Goal: Task Accomplishment & Management: Manage account settings

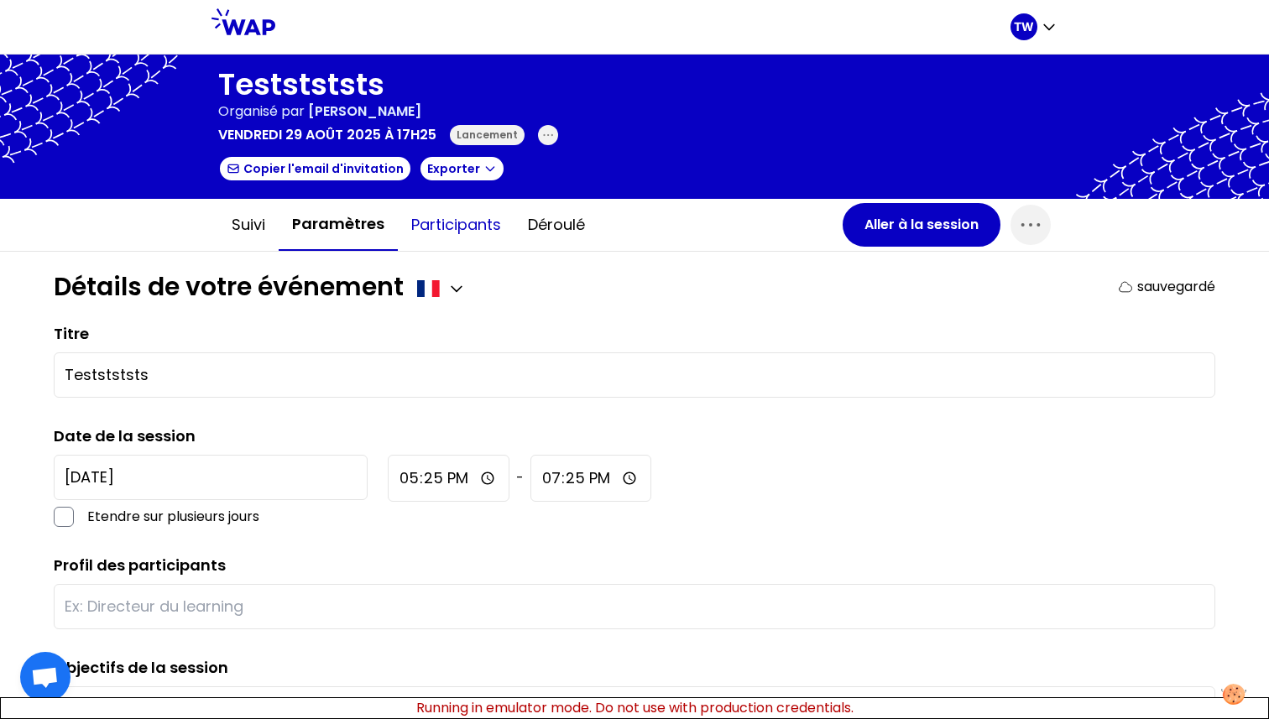
click at [464, 232] on button "Participants" at bounding box center [456, 225] width 117 height 50
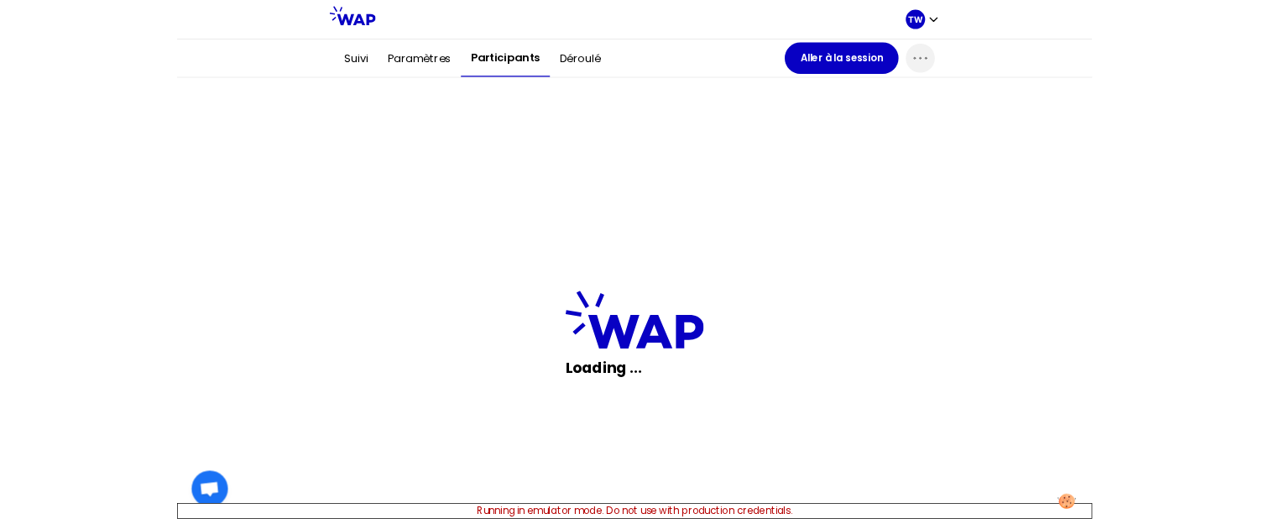
scroll to position [272, 0]
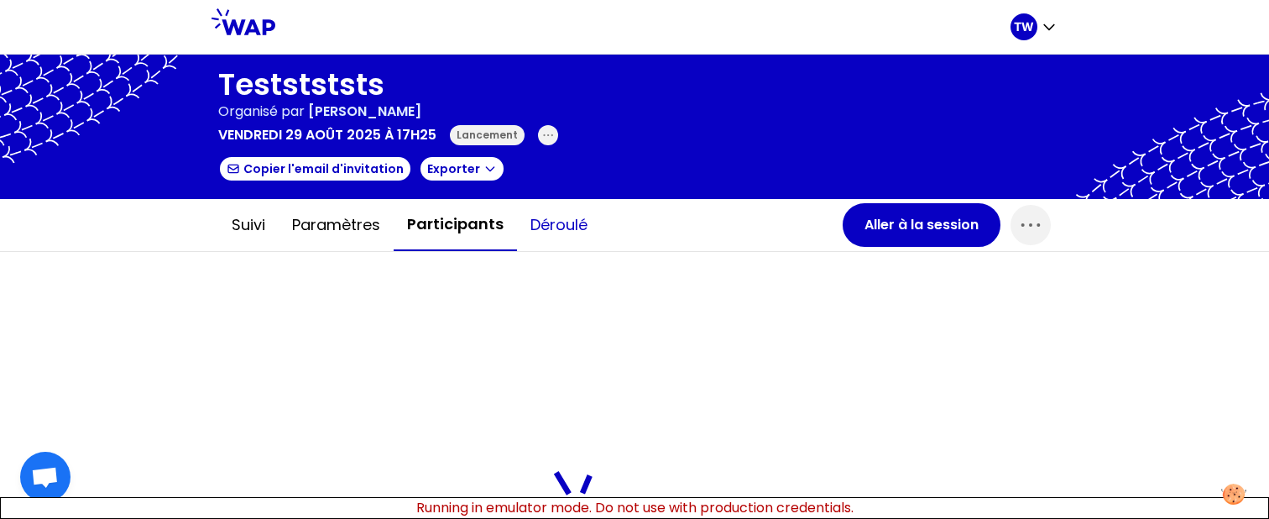
click at [535, 224] on button "Déroulé" at bounding box center [559, 225] width 84 height 50
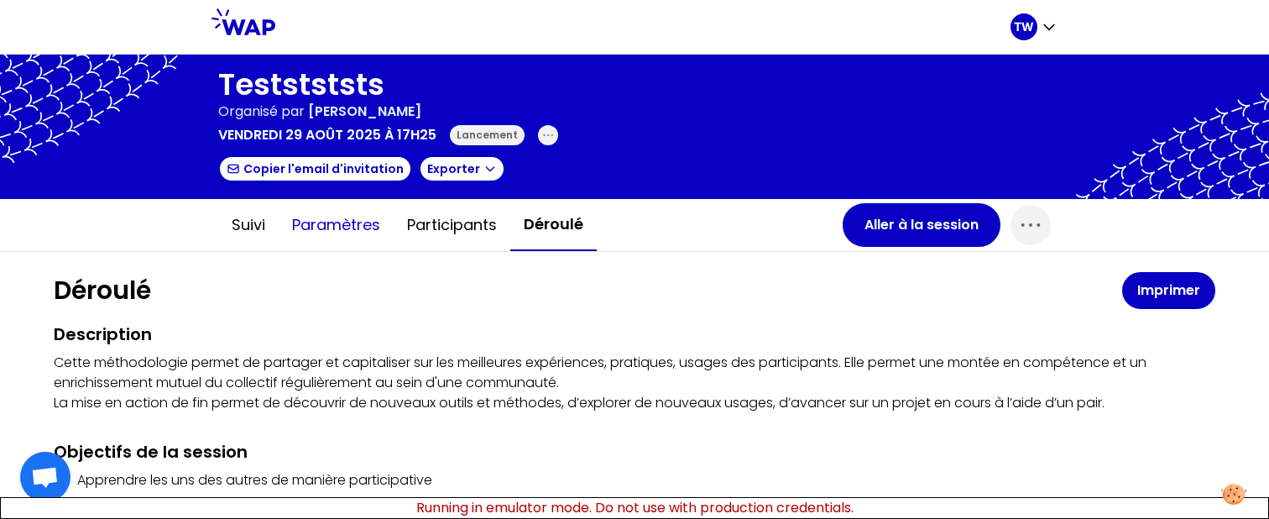
click at [367, 227] on button "Paramètres" at bounding box center [336, 225] width 115 height 50
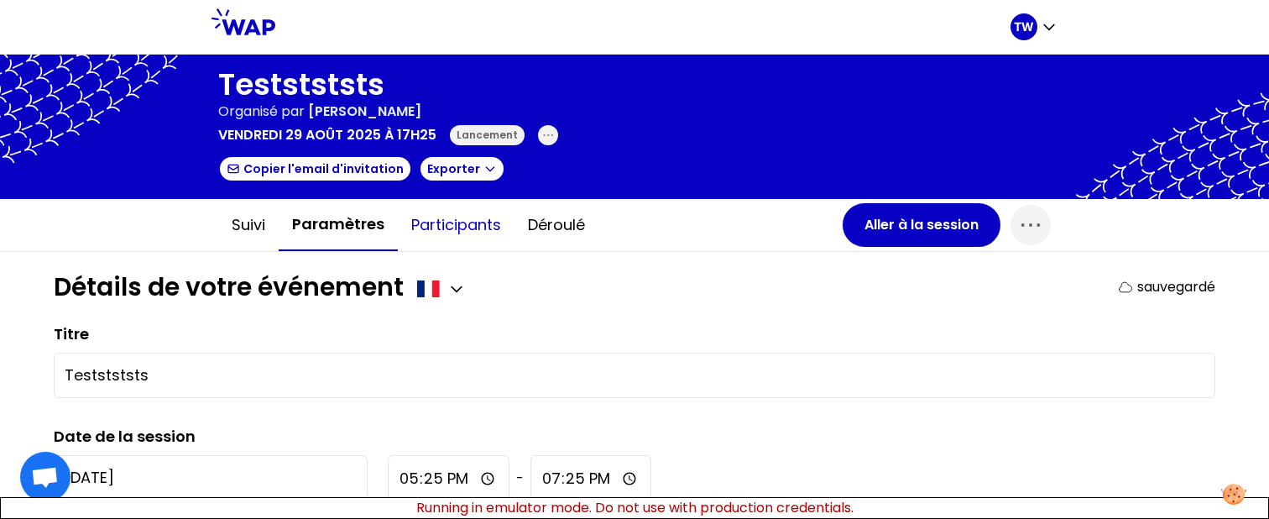
click at [478, 234] on button "Participants" at bounding box center [456, 225] width 117 height 50
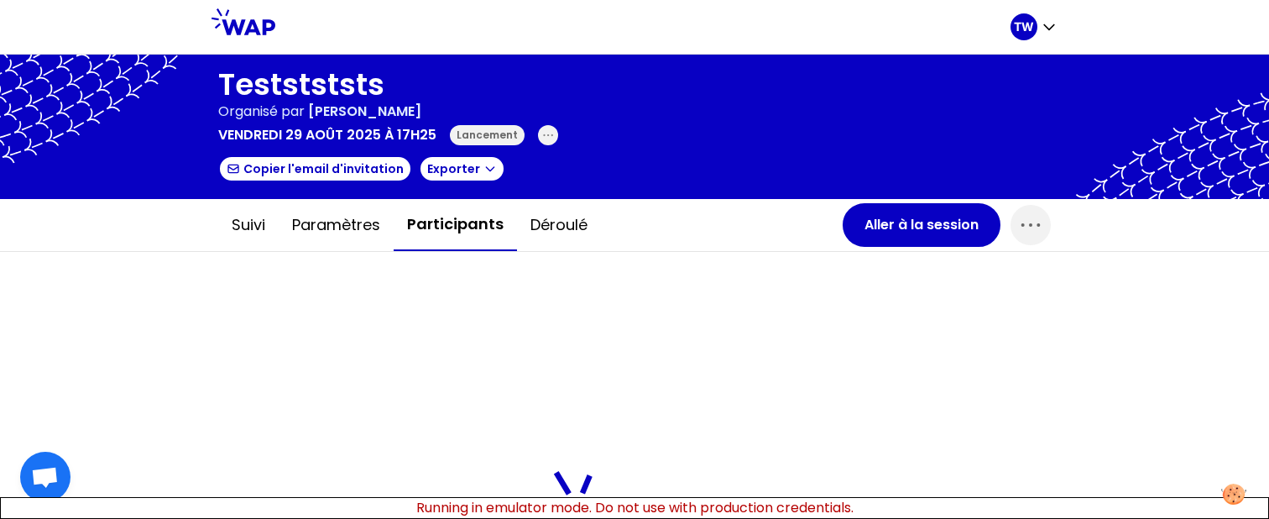
click at [394, 242] on button "Participants" at bounding box center [455, 225] width 123 height 52
click at [336, 239] on button "Paramètres" at bounding box center [336, 225] width 115 height 50
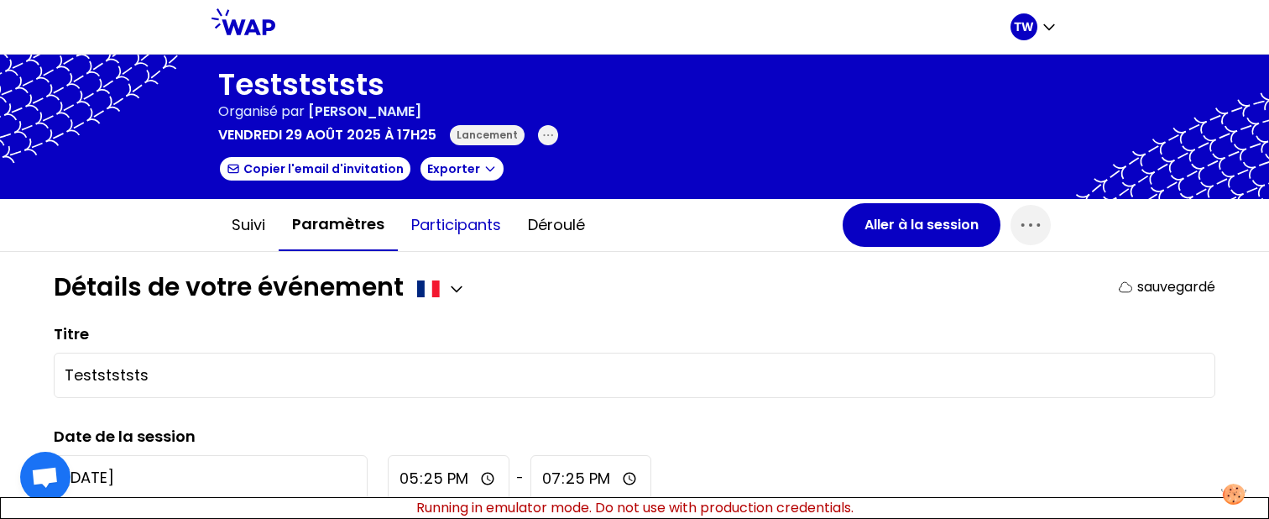
click at [479, 229] on button "Participants" at bounding box center [456, 225] width 117 height 50
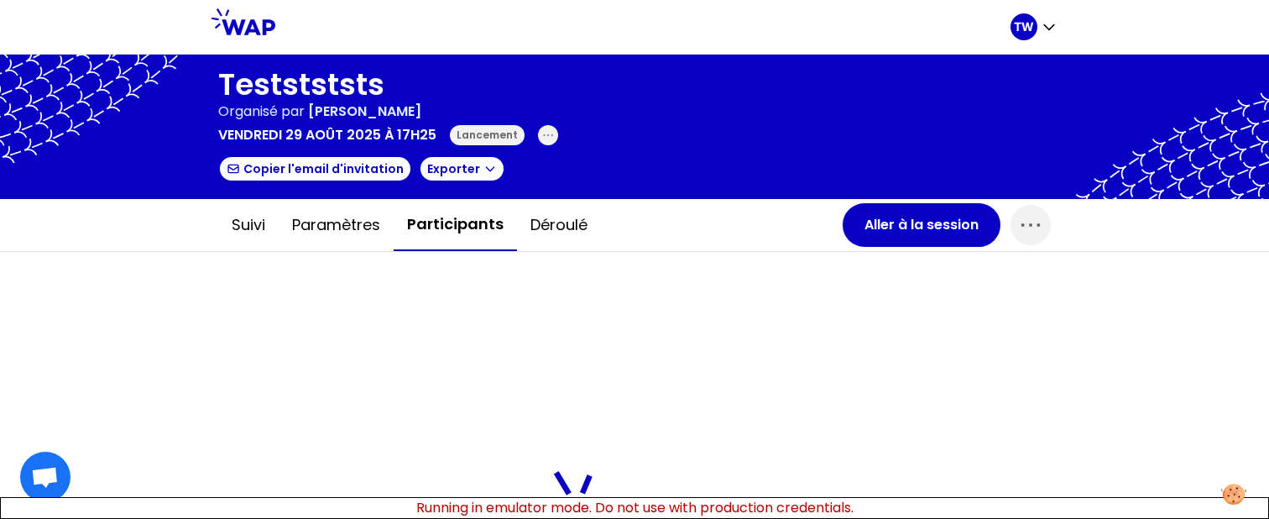
click at [245, 28] on icon at bounding box center [243, 21] width 64 height 27
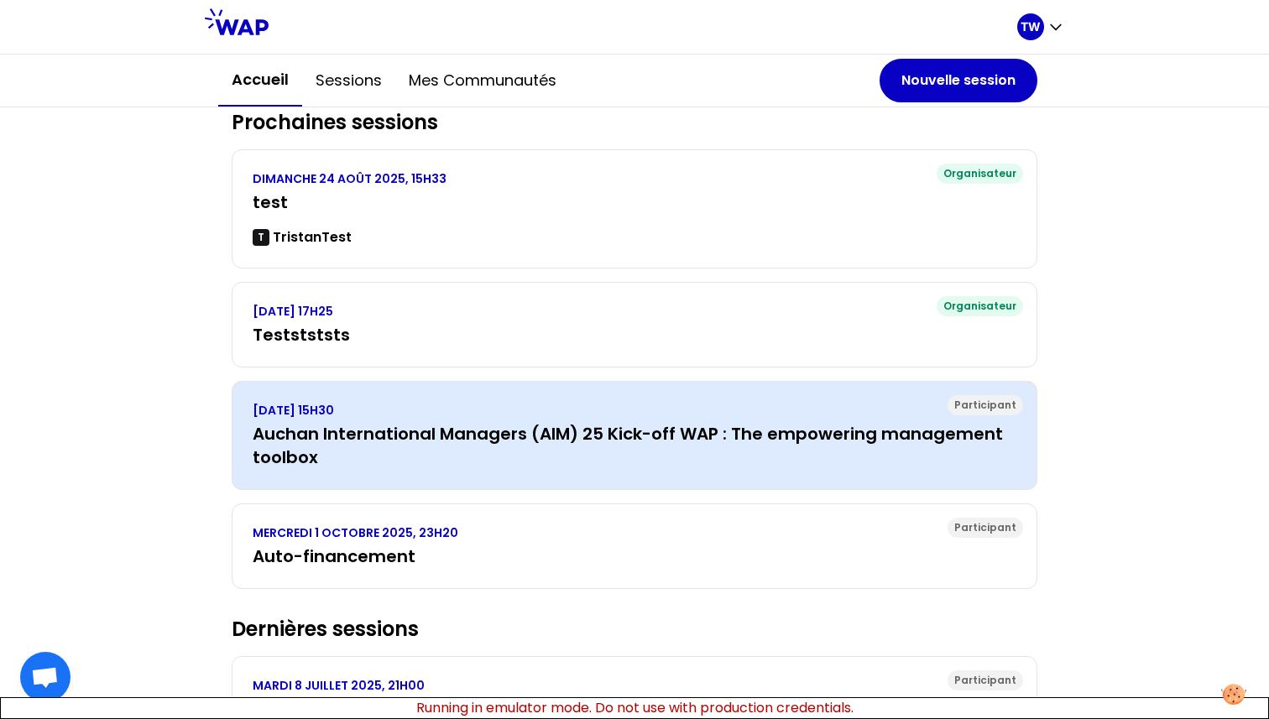
scroll to position [175, 0]
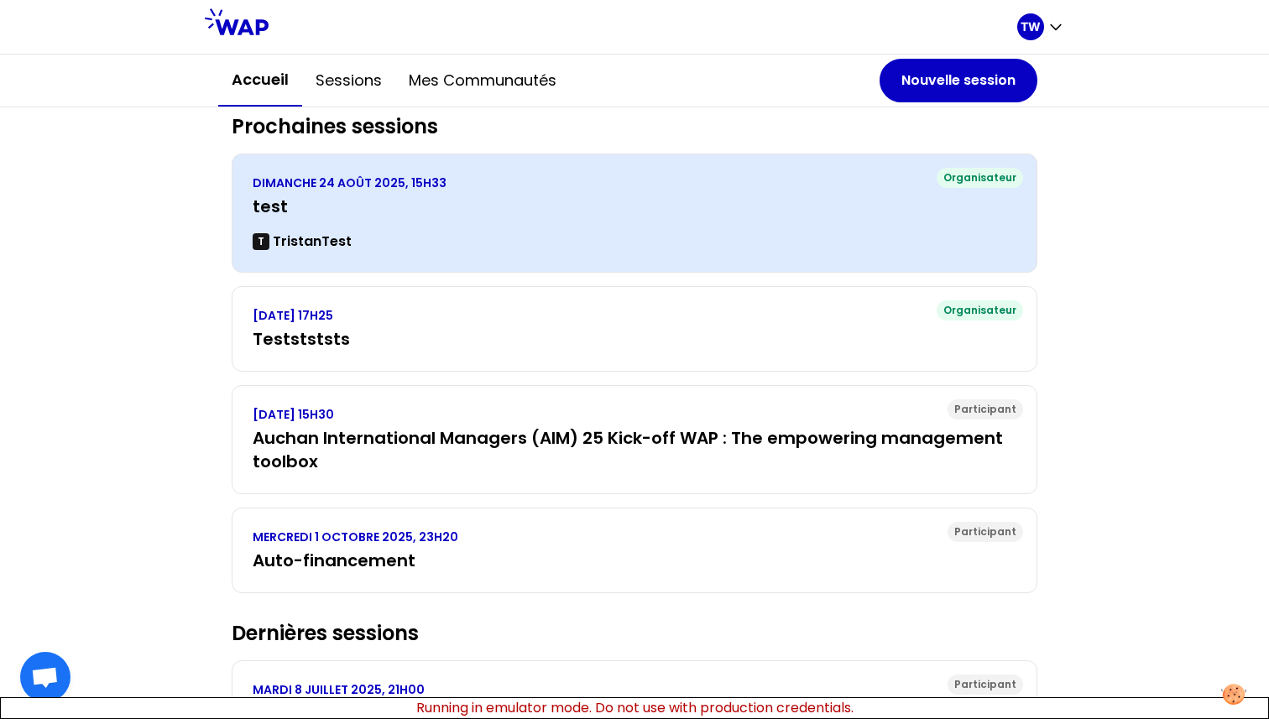
click at [486, 194] on div "DIMANCHE 24 AOÛT 2025, 15H33 test T TristanTest" at bounding box center [635, 213] width 764 height 77
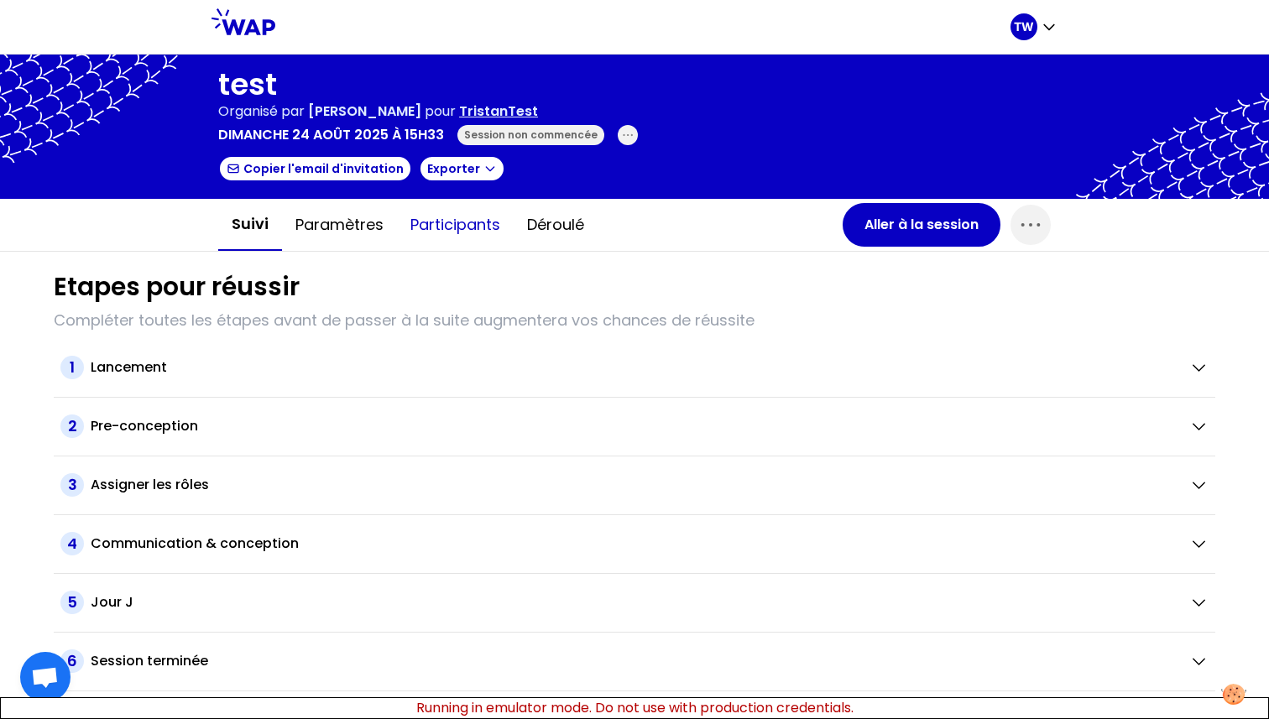
click at [448, 225] on button "Participants" at bounding box center [455, 225] width 117 height 50
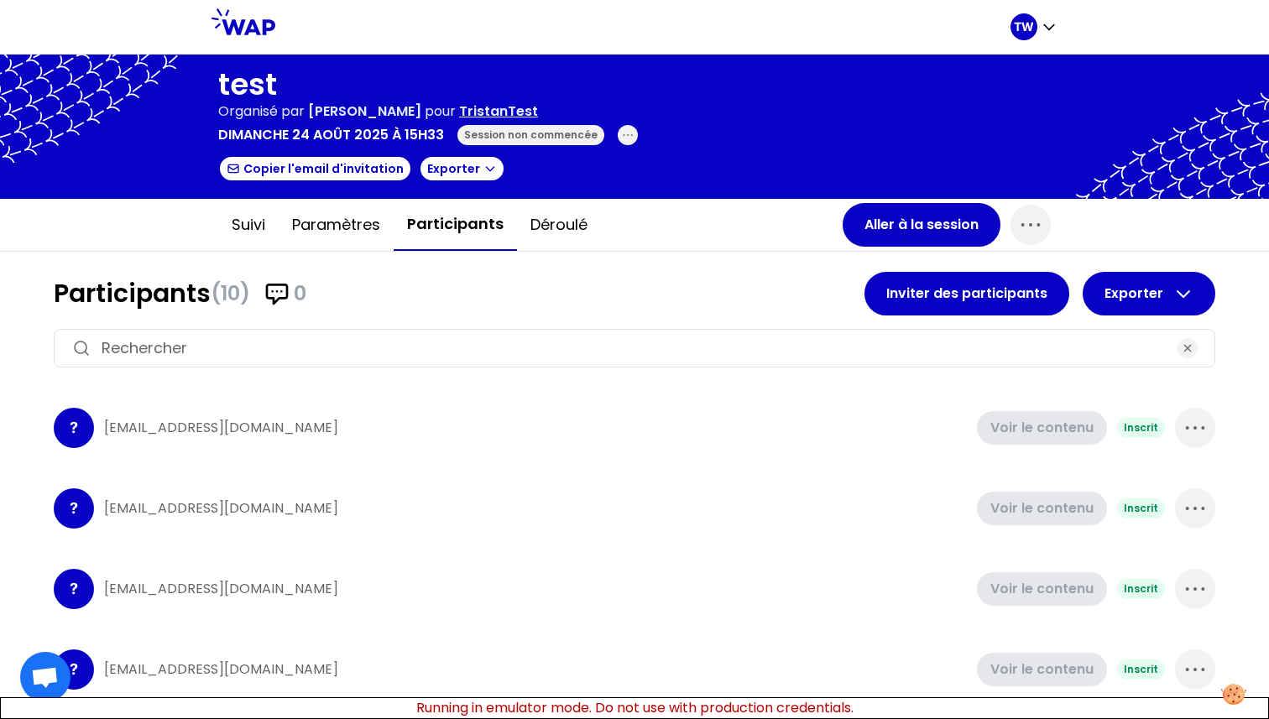
scroll to position [467, 0]
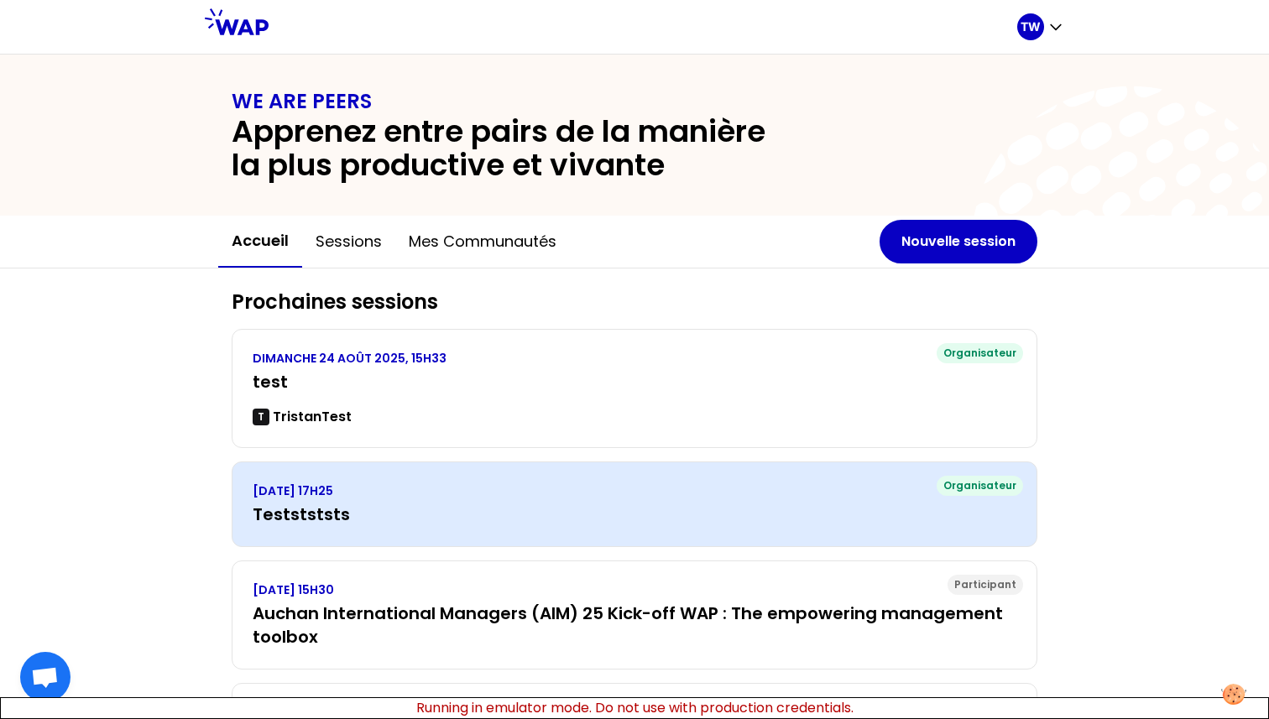
click at [375, 506] on h3 "Teststststs" at bounding box center [635, 514] width 764 height 23
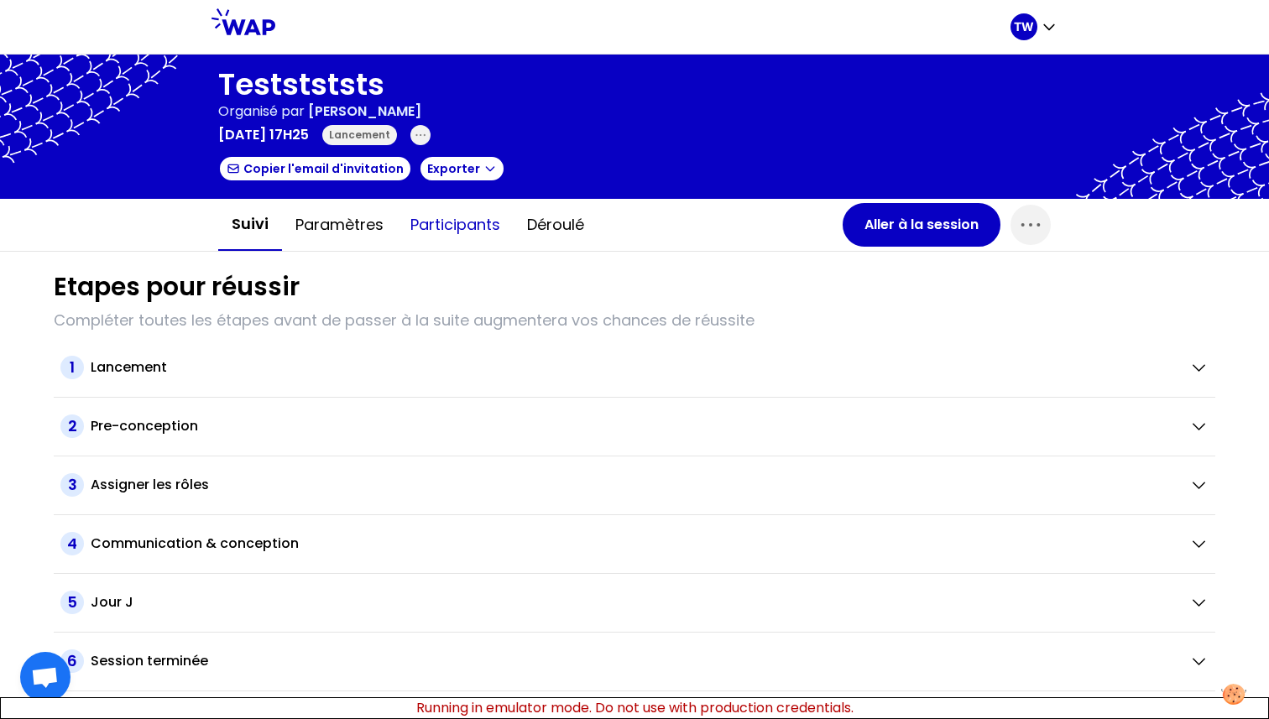
click at [429, 220] on button "Participants" at bounding box center [455, 225] width 117 height 50
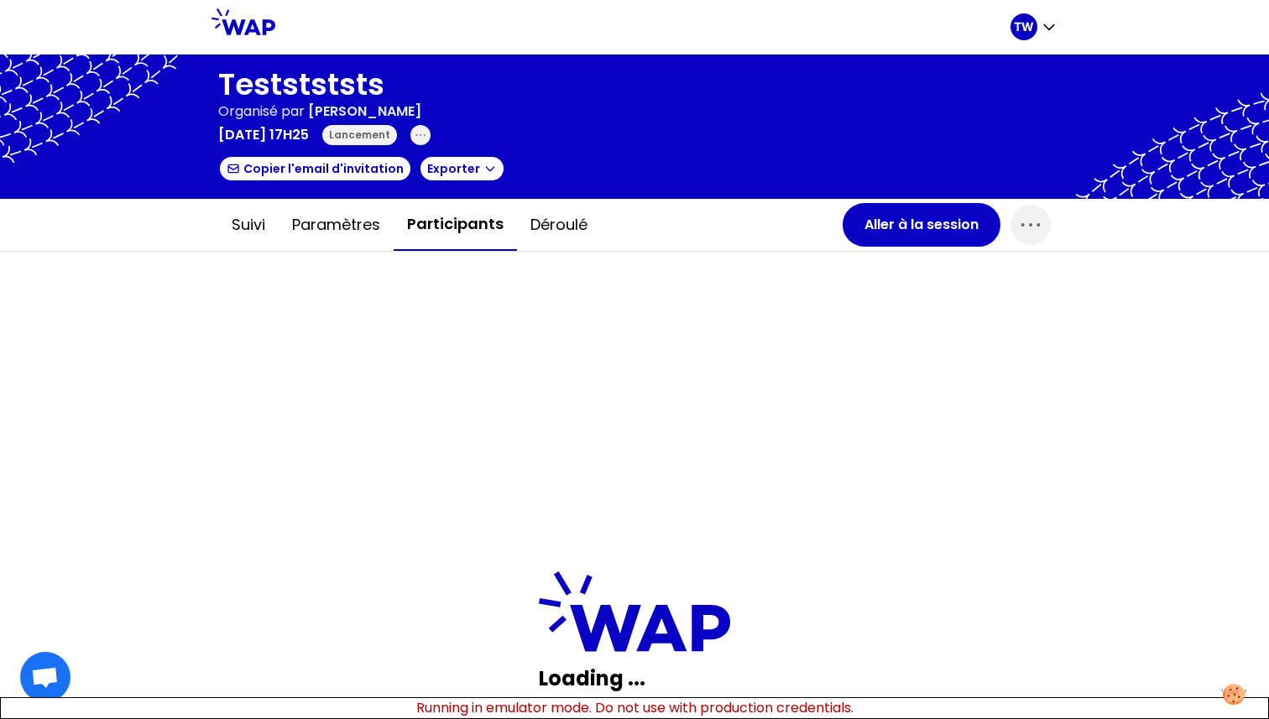
scroll to position [272, 0]
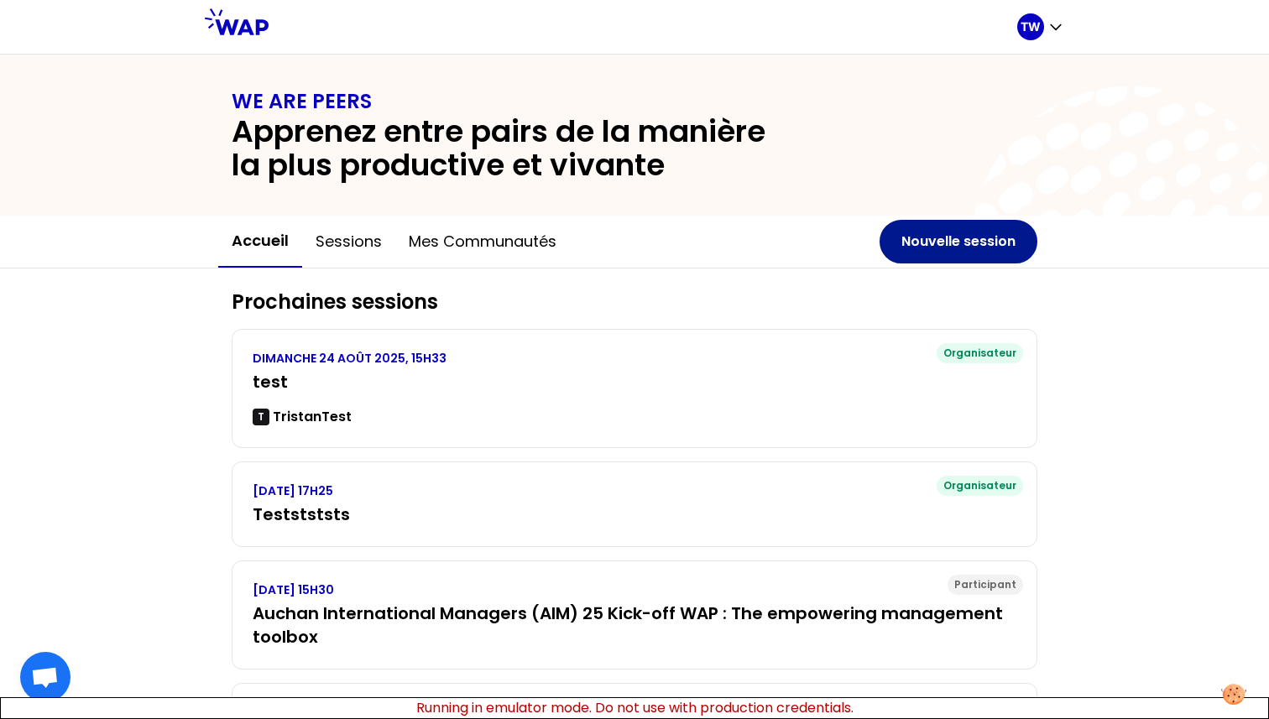
click at [902, 254] on button "Nouvelle session" at bounding box center [958, 242] width 158 height 44
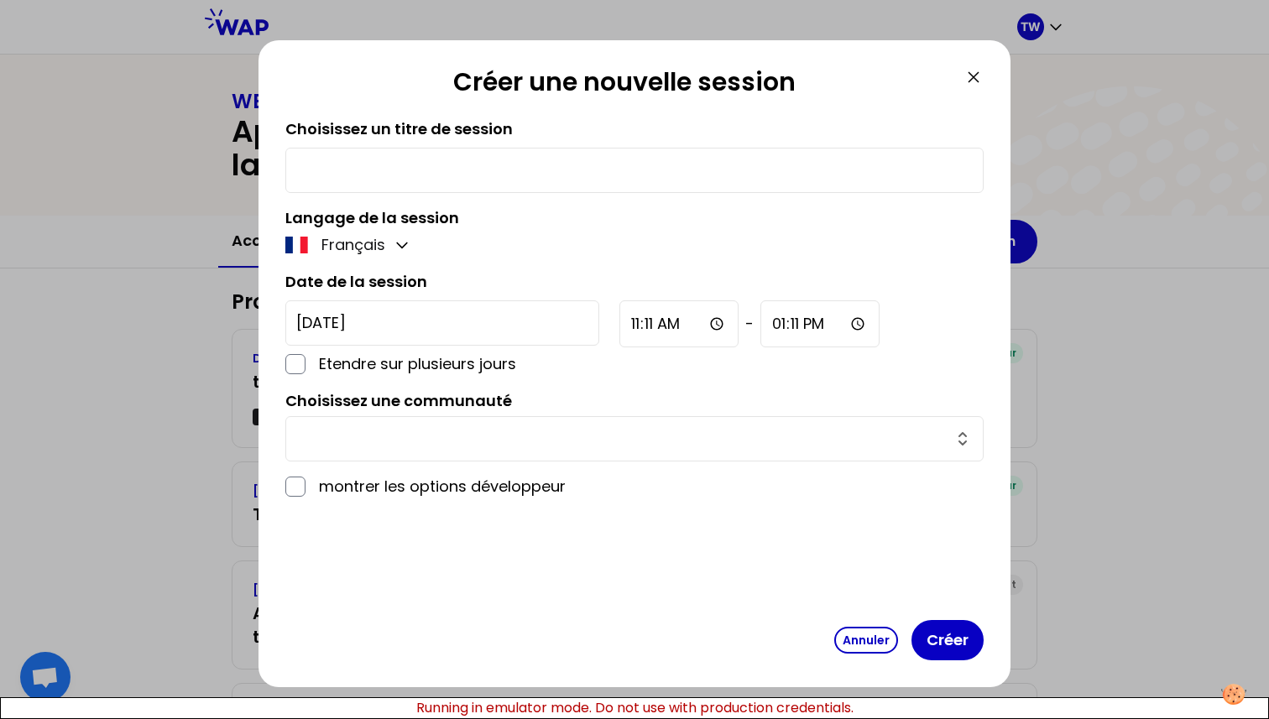
click at [420, 189] on div at bounding box center [634, 170] width 698 height 45
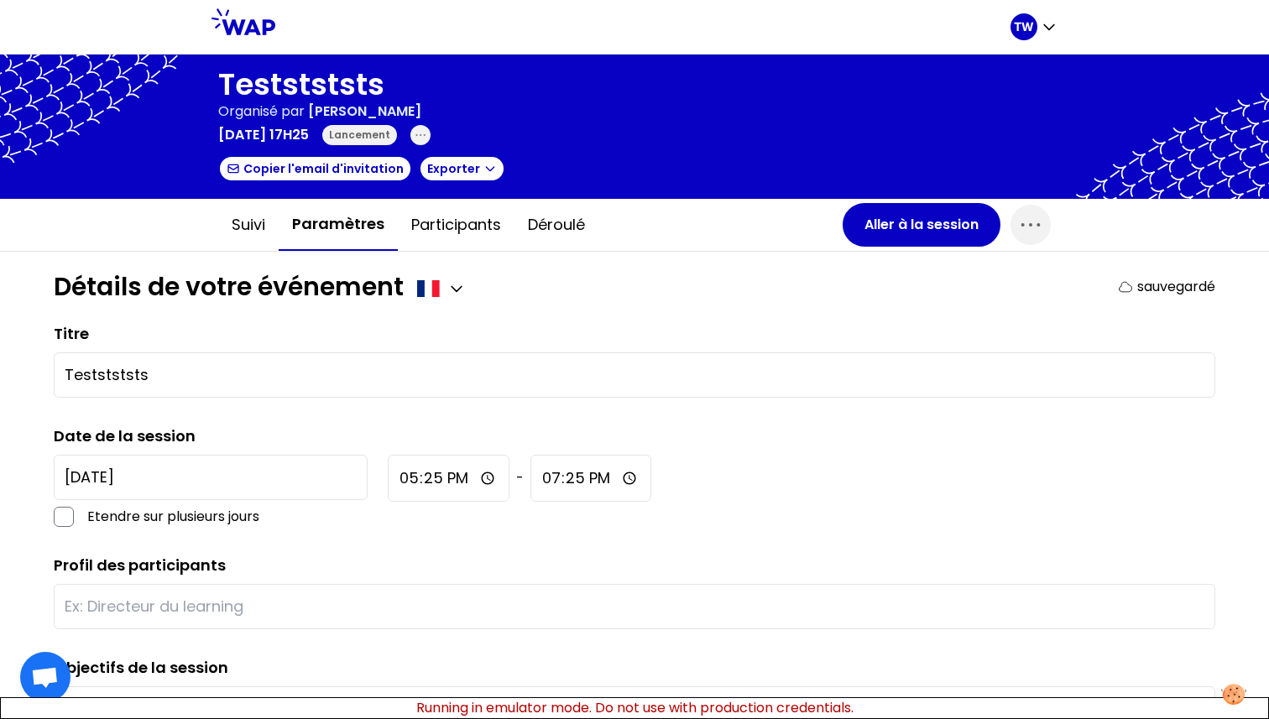
scroll to position [288, 0]
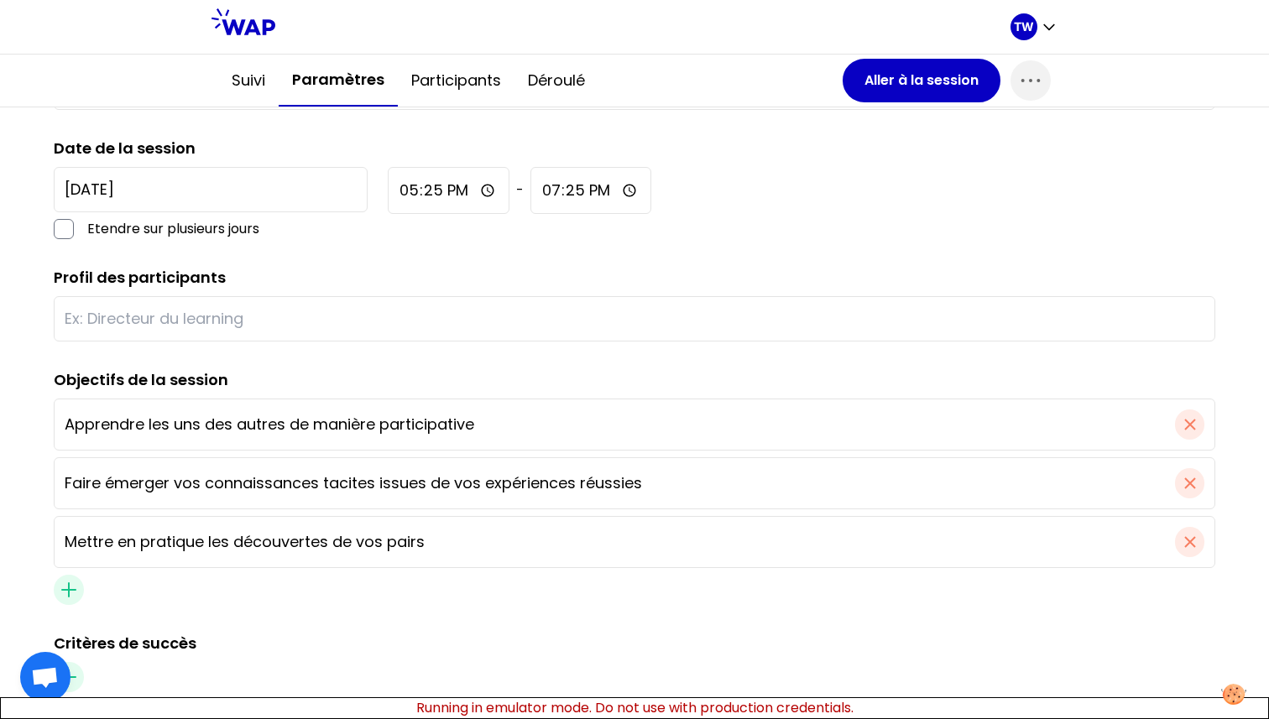
click at [315, 337] on div at bounding box center [634, 318] width 1161 height 45
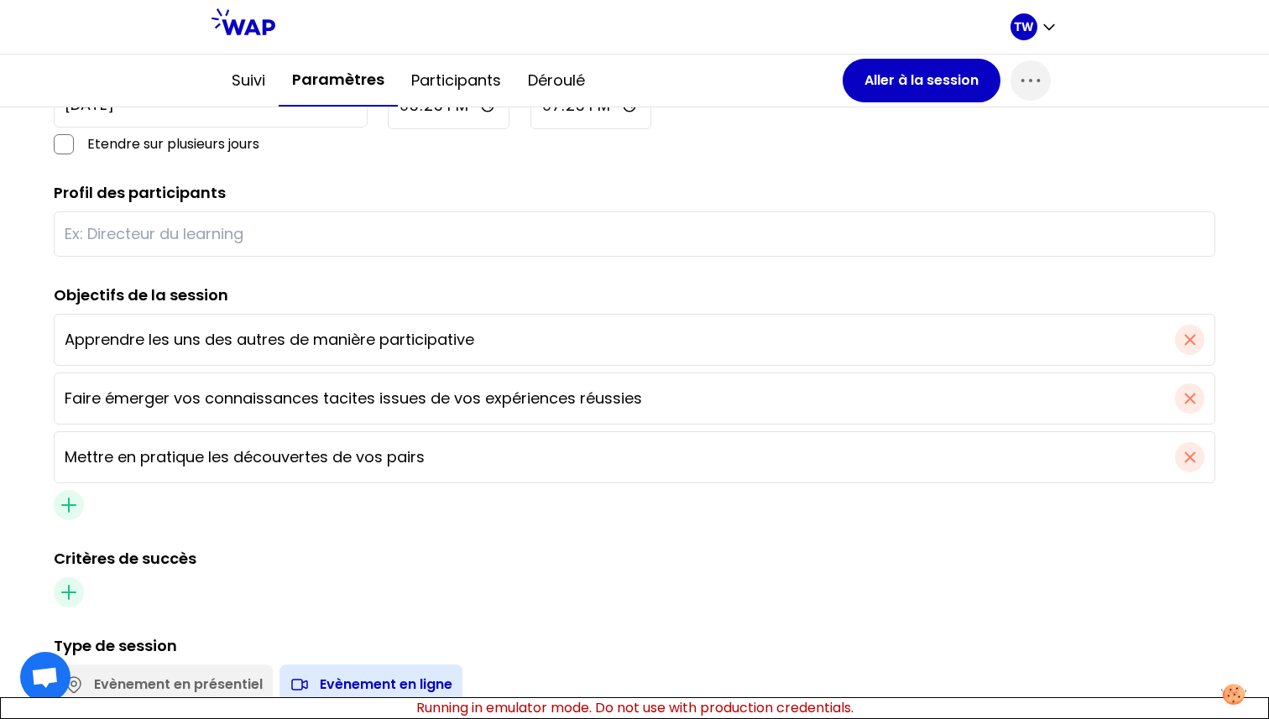
scroll to position [355, 0]
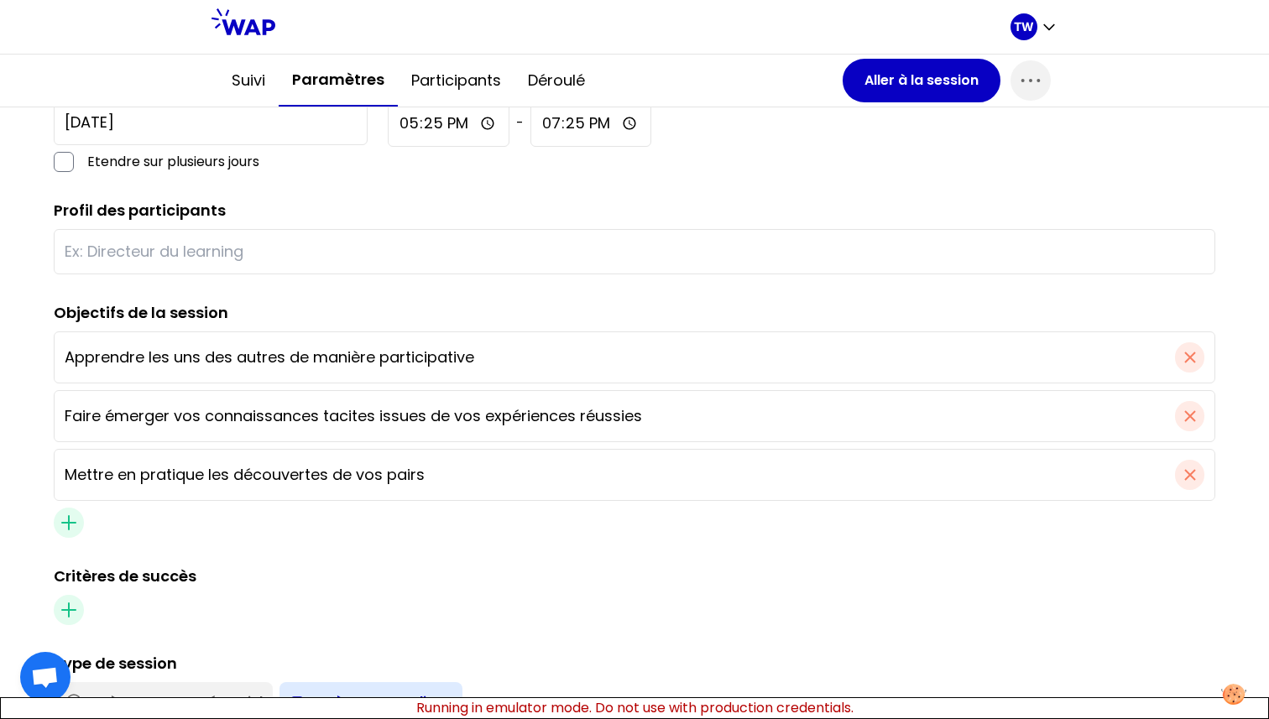
click at [230, 273] on div at bounding box center [634, 251] width 1161 height 45
click at [230, 252] on input "text" at bounding box center [635, 251] width 1140 height 23
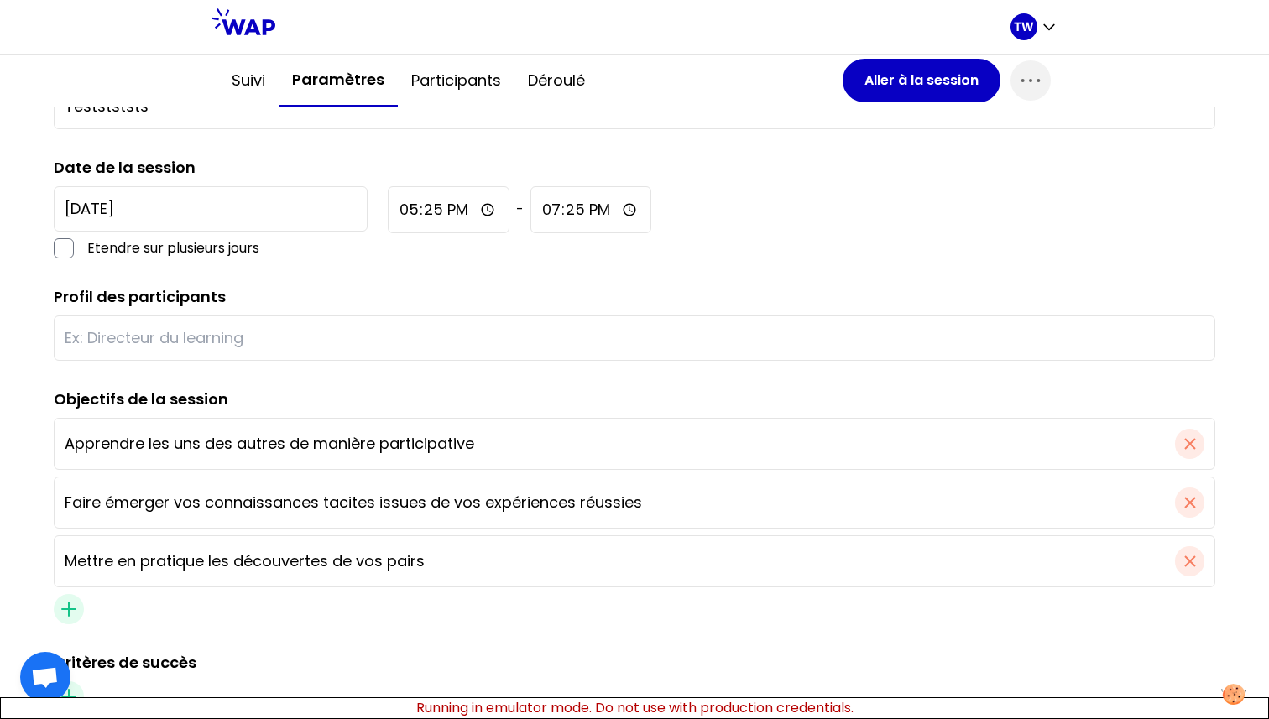
scroll to position [0, 0]
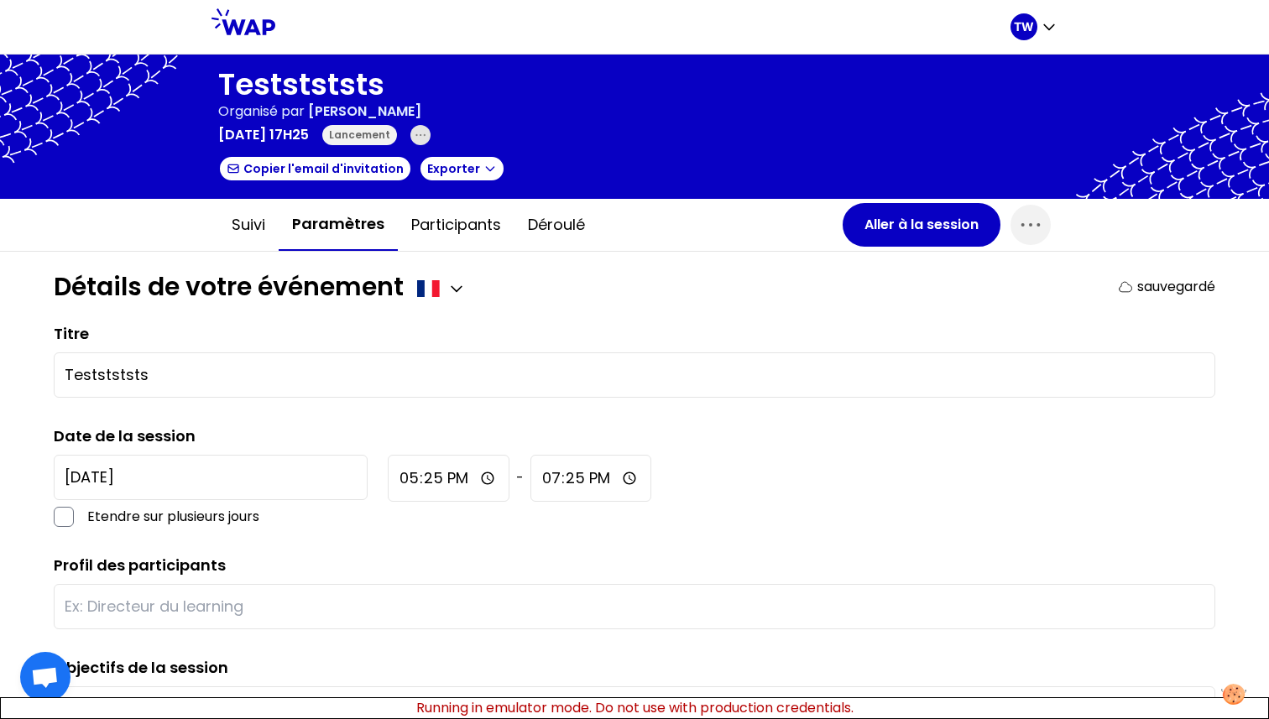
click at [431, 132] on span "button" at bounding box center [420, 135] width 20 height 20
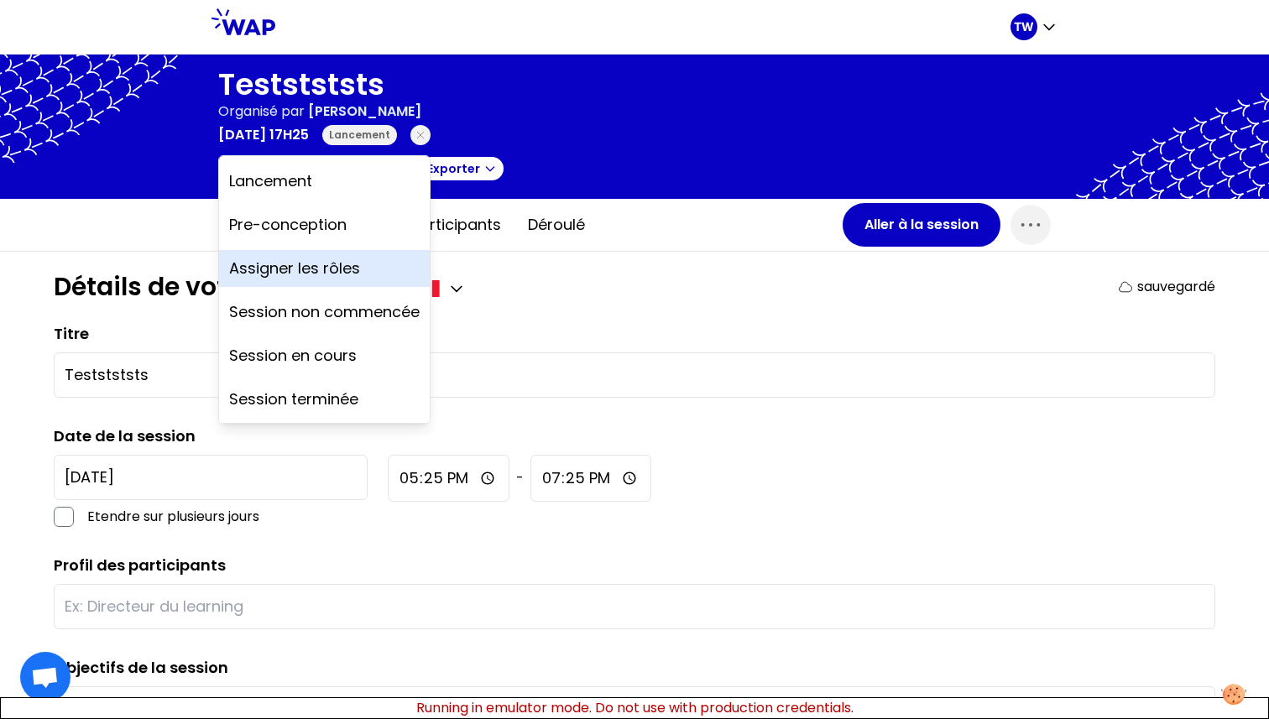
scroll to position [2, 0]
click at [680, 179] on div at bounding box center [634, 127] width 1269 height 144
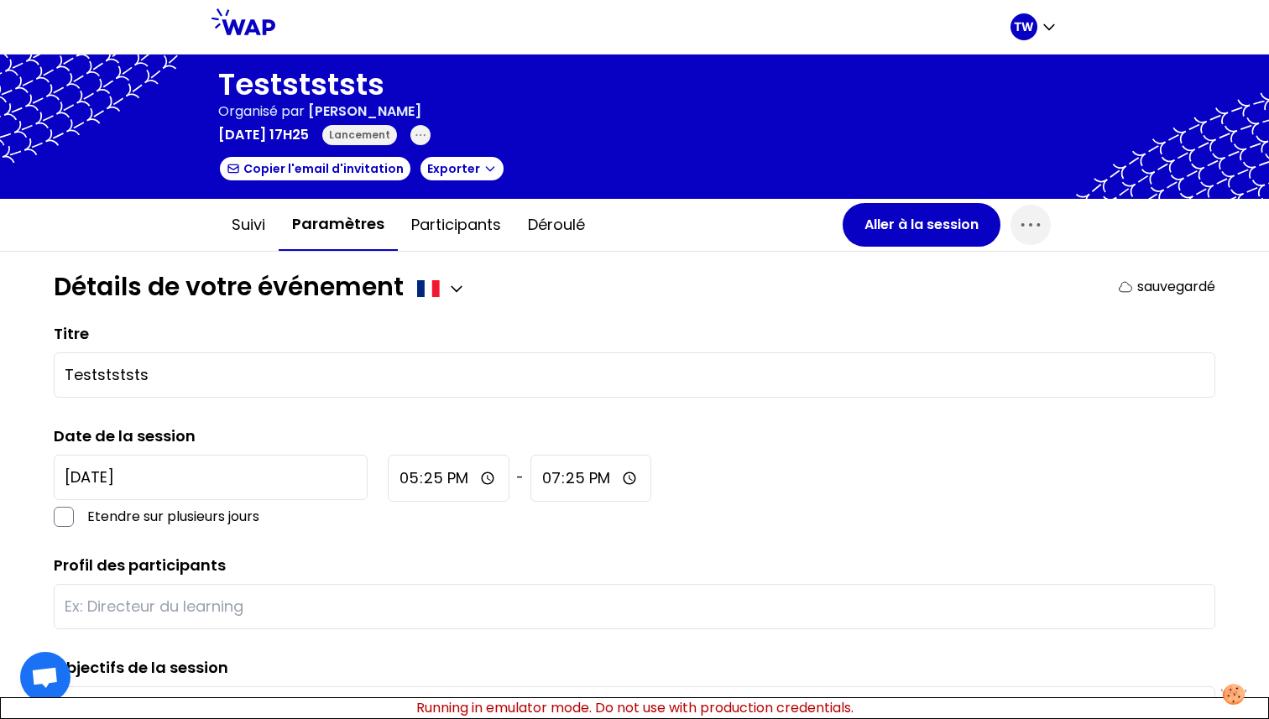
click at [253, 23] on icon at bounding box center [243, 21] width 64 height 27
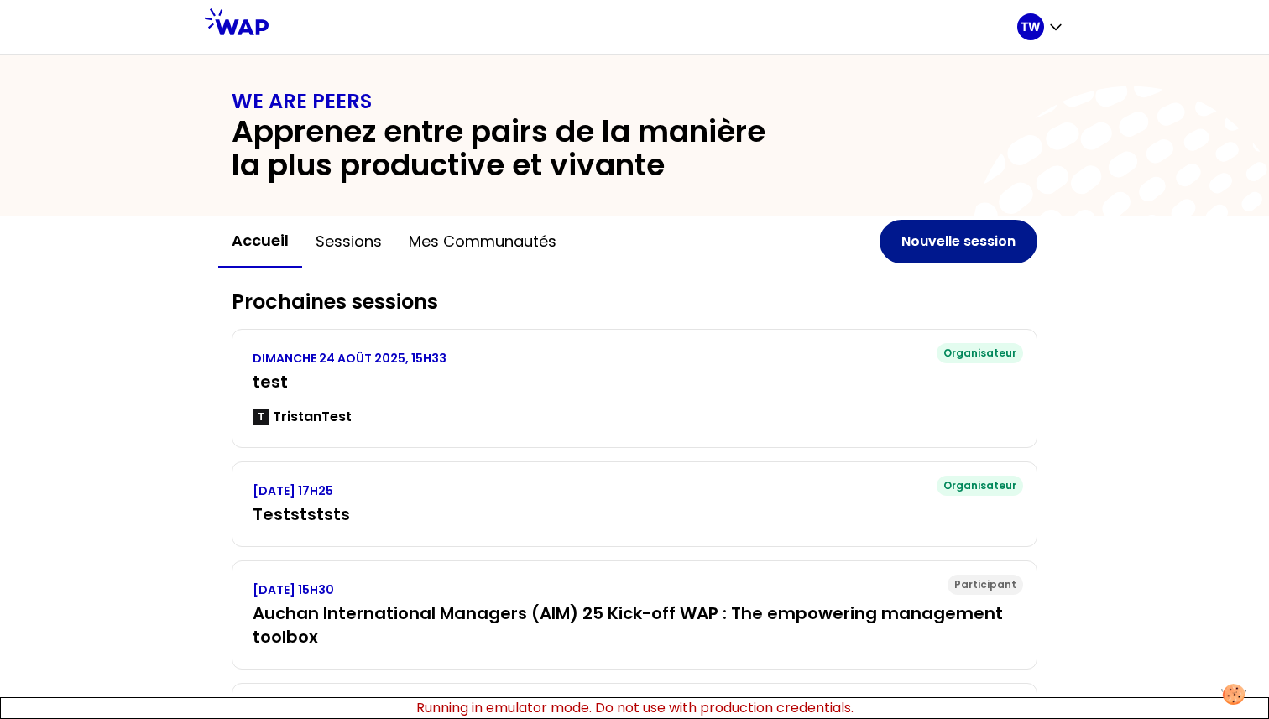
click at [952, 237] on button "Nouvelle session" at bounding box center [958, 242] width 158 height 44
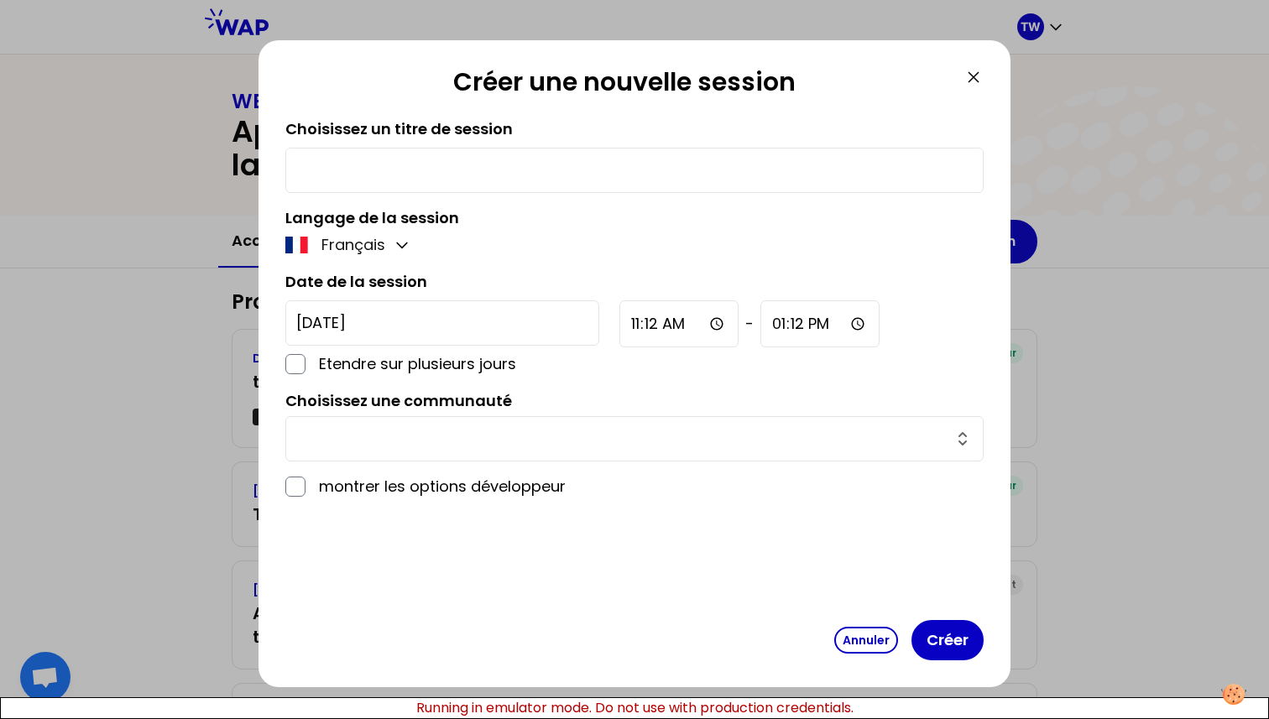
click at [502, 177] on input "text" at bounding box center [634, 170] width 676 height 23
type input "Hello"
click at [435, 446] on input "text" at bounding box center [624, 438] width 656 height 23
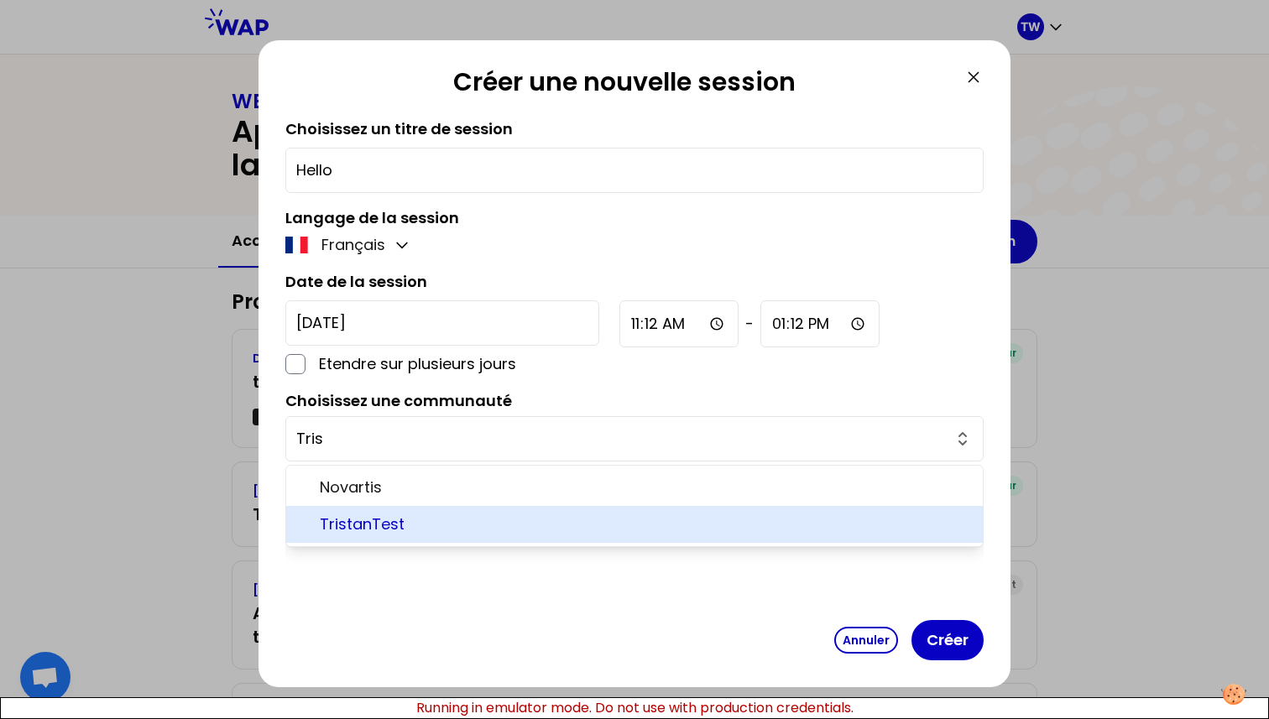
click at [384, 514] on span "TristanTest" at bounding box center [645, 524] width 650 height 23
type input "TristanTest"
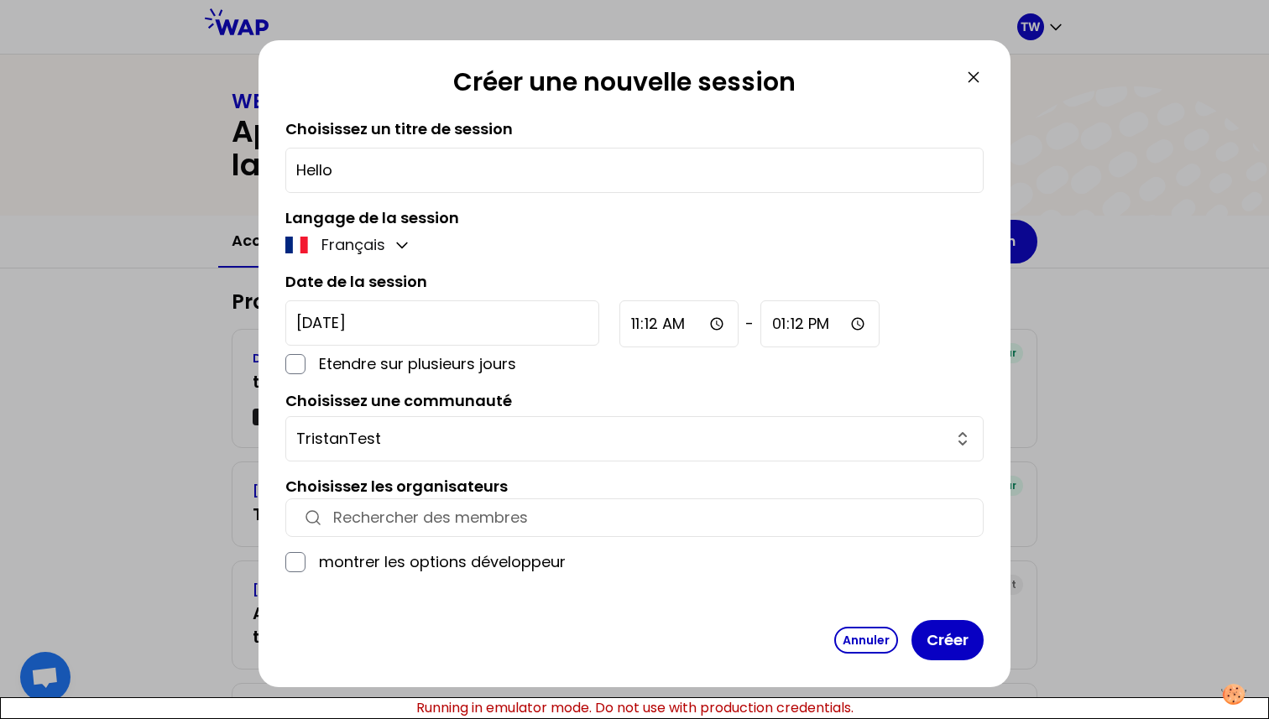
click at [672, 513] on input "button" at bounding box center [649, 517] width 633 height 23
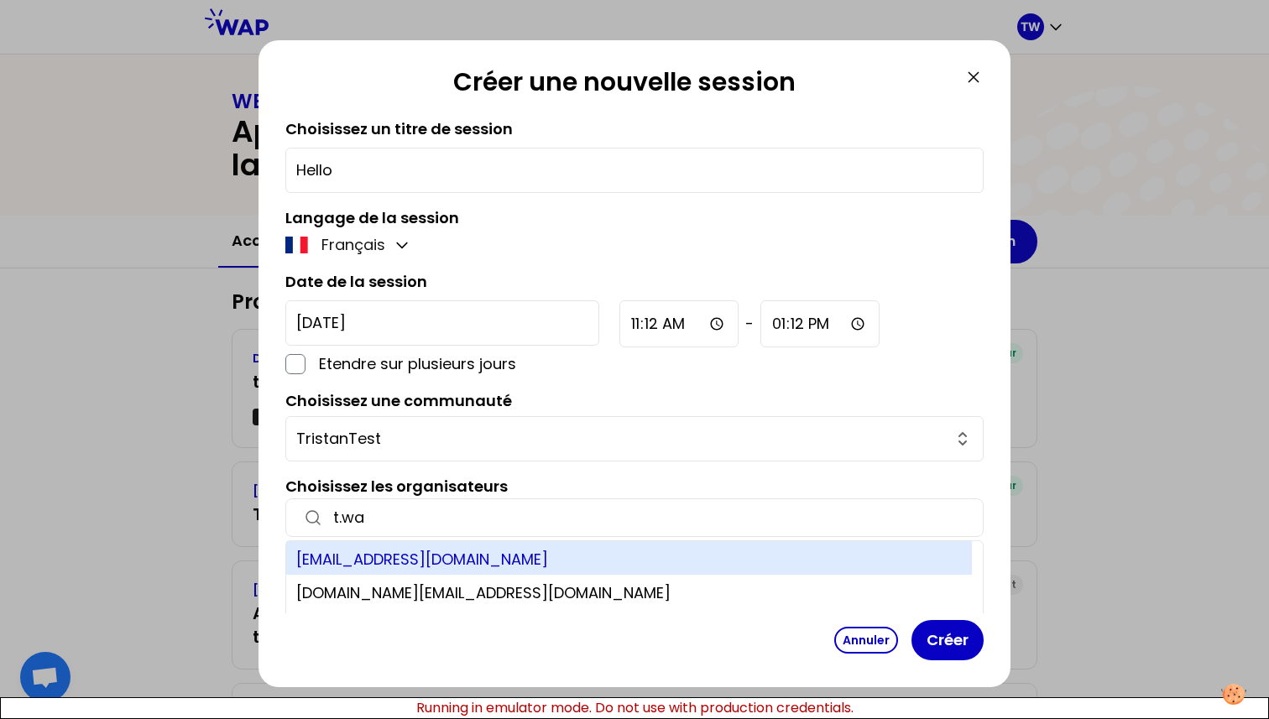
type input "t.wa"
click at [430, 566] on div "[EMAIL_ADDRESS][DOMAIN_NAME]" at bounding box center [629, 558] width 686 height 34
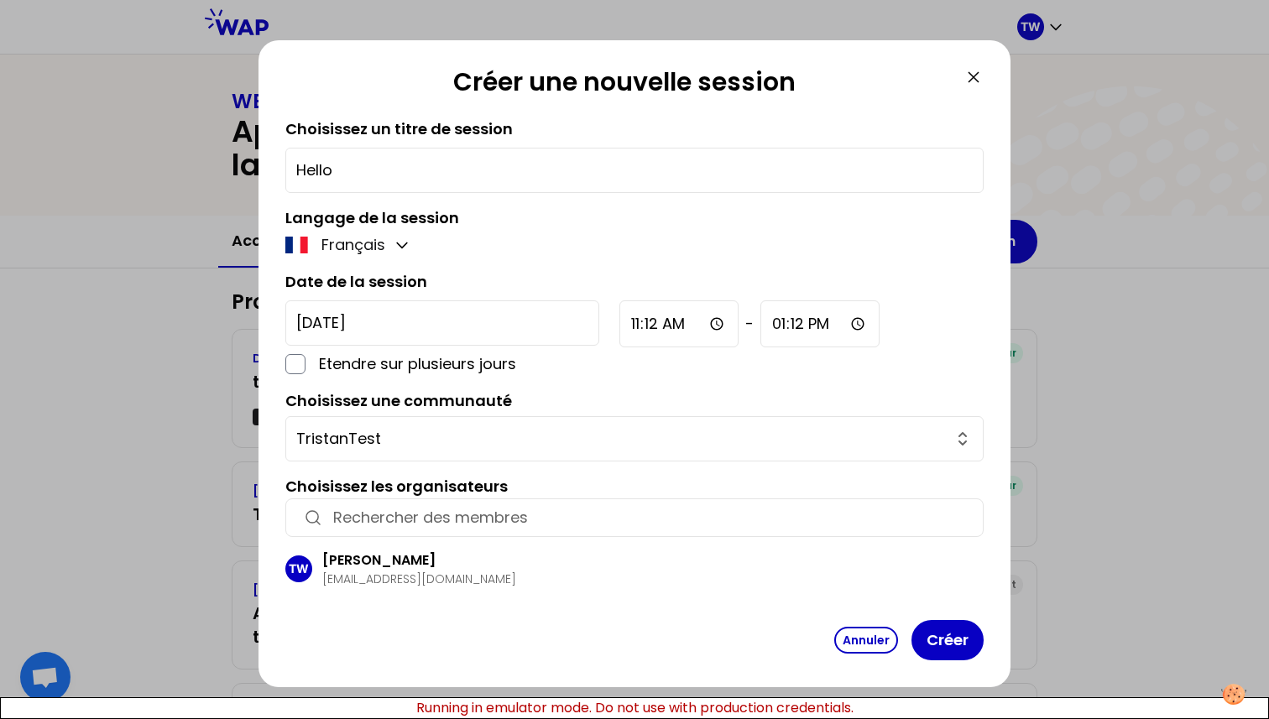
scroll to position [29, 0]
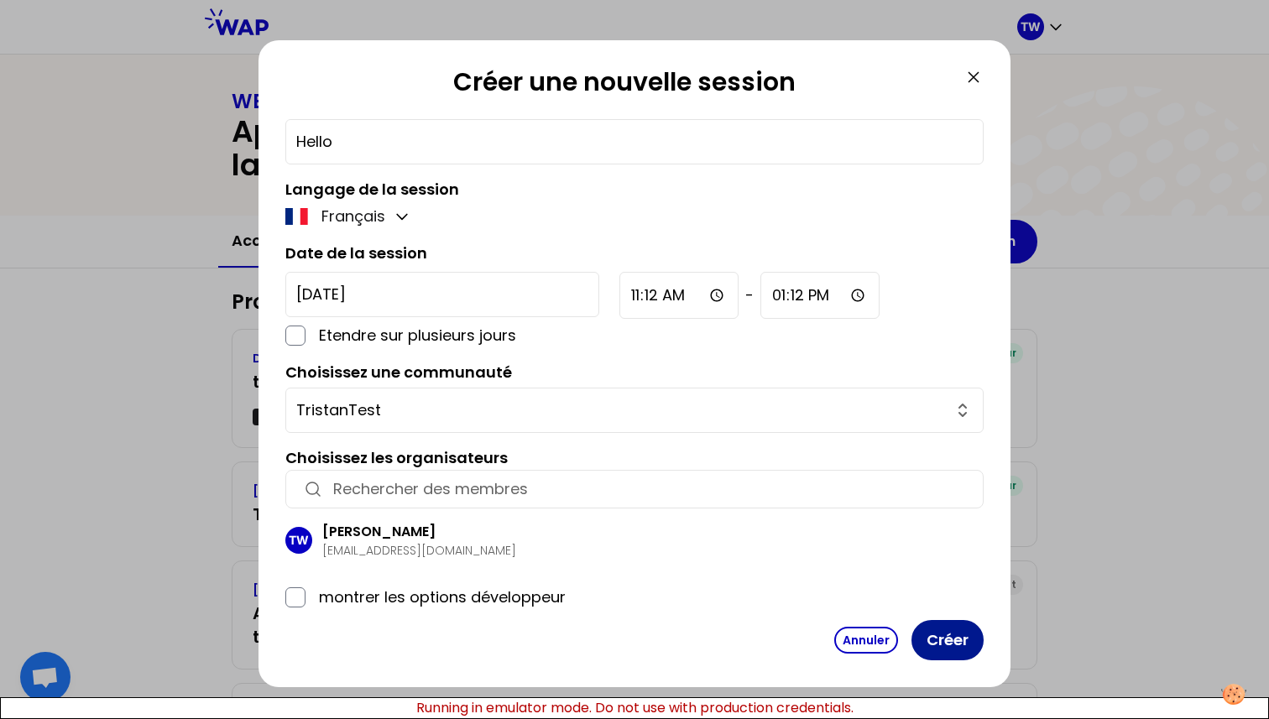
click at [962, 646] on button "Créer" at bounding box center [947, 640] width 72 height 40
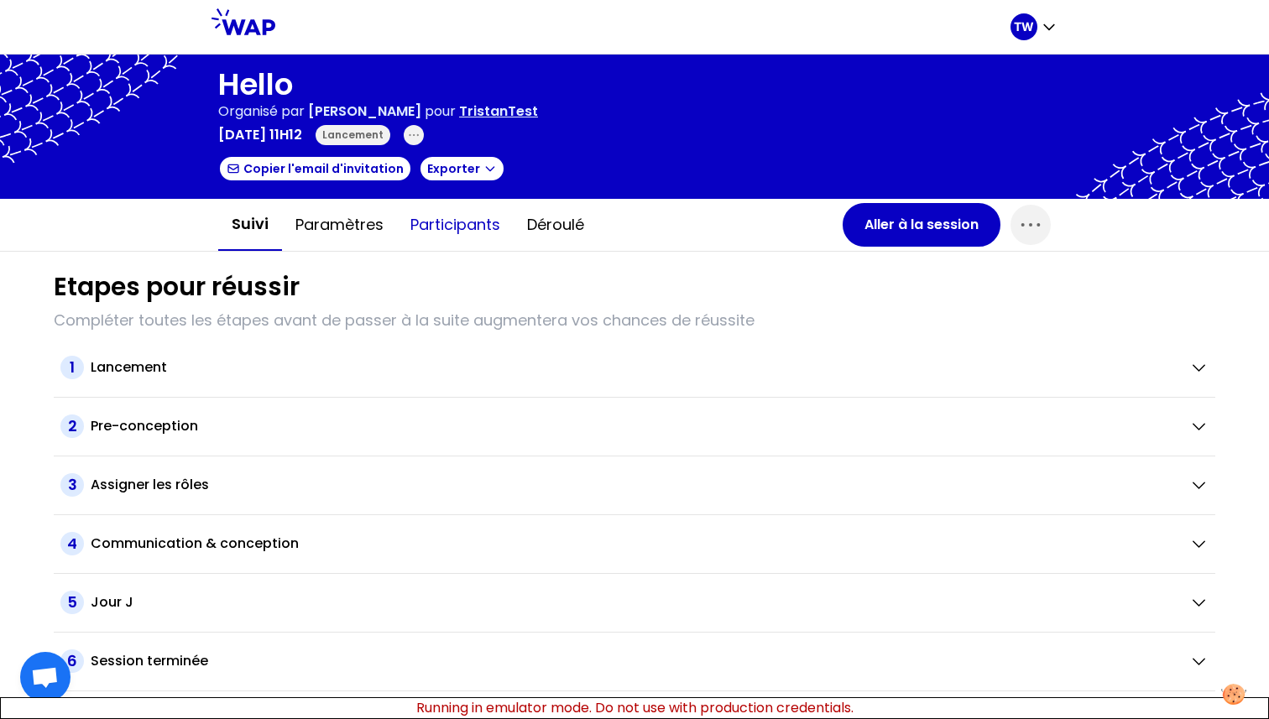
click at [471, 222] on button "Participants" at bounding box center [455, 225] width 117 height 50
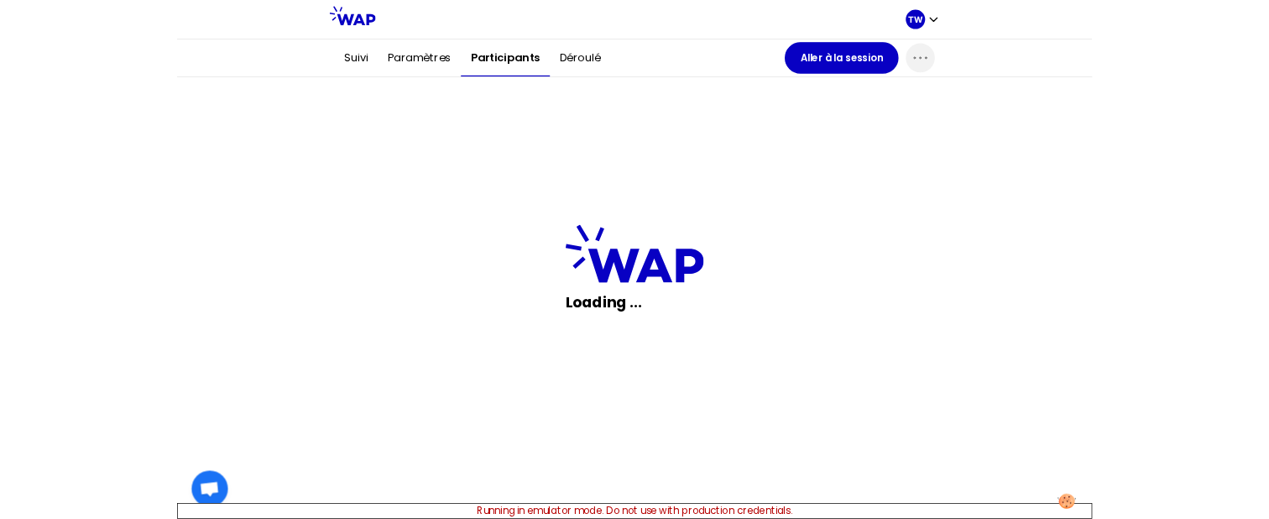
scroll to position [272, 0]
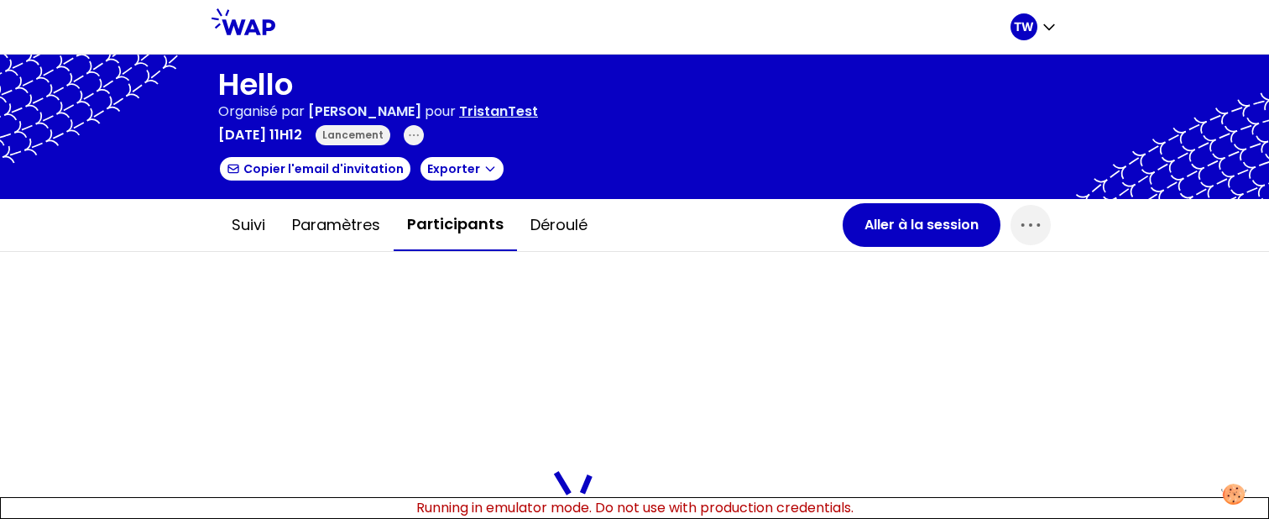
scroll to position [26, 0]
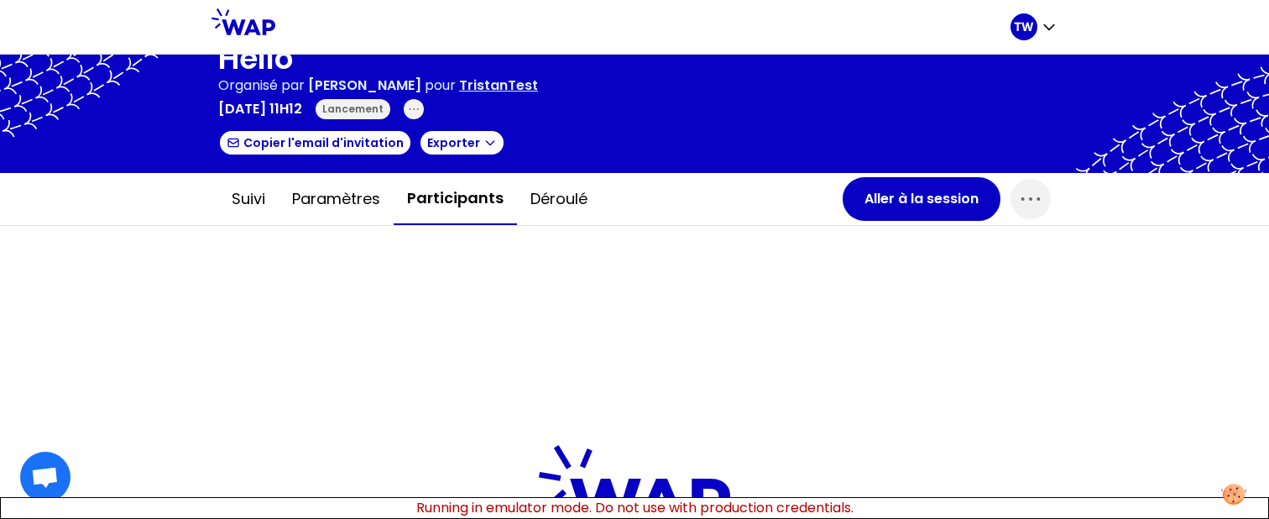
click at [773, 190] on div "Suivi Paramètres Participants Déroulé" at bounding box center [530, 199] width 624 height 52
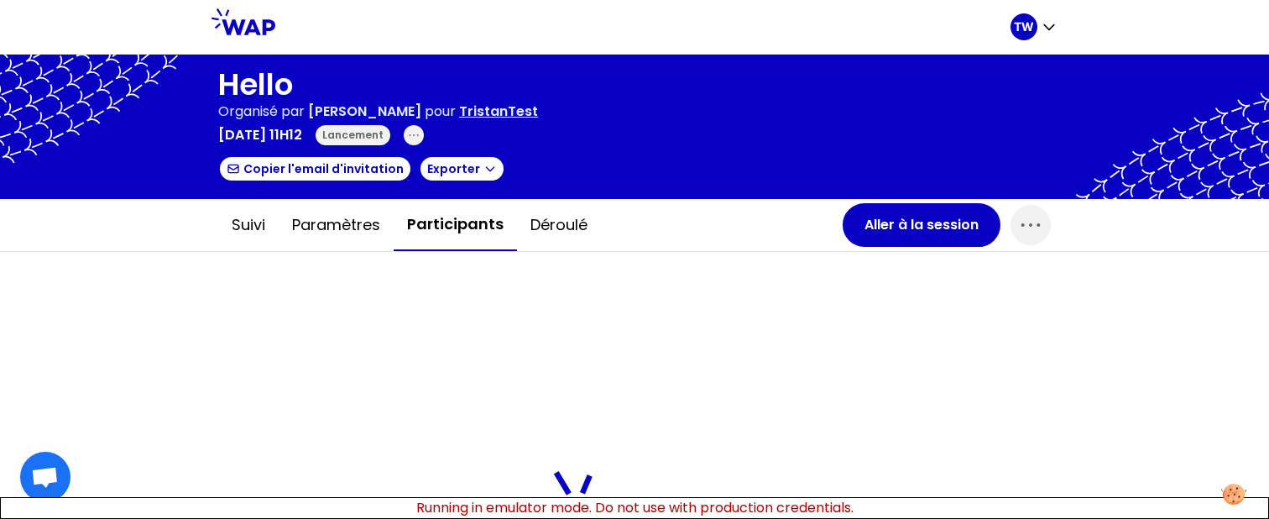
click at [371, 112] on span "[PERSON_NAME]" at bounding box center [364, 111] width 113 height 19
click at [366, 121] on p "[PERSON_NAME]" at bounding box center [364, 112] width 113 height 20
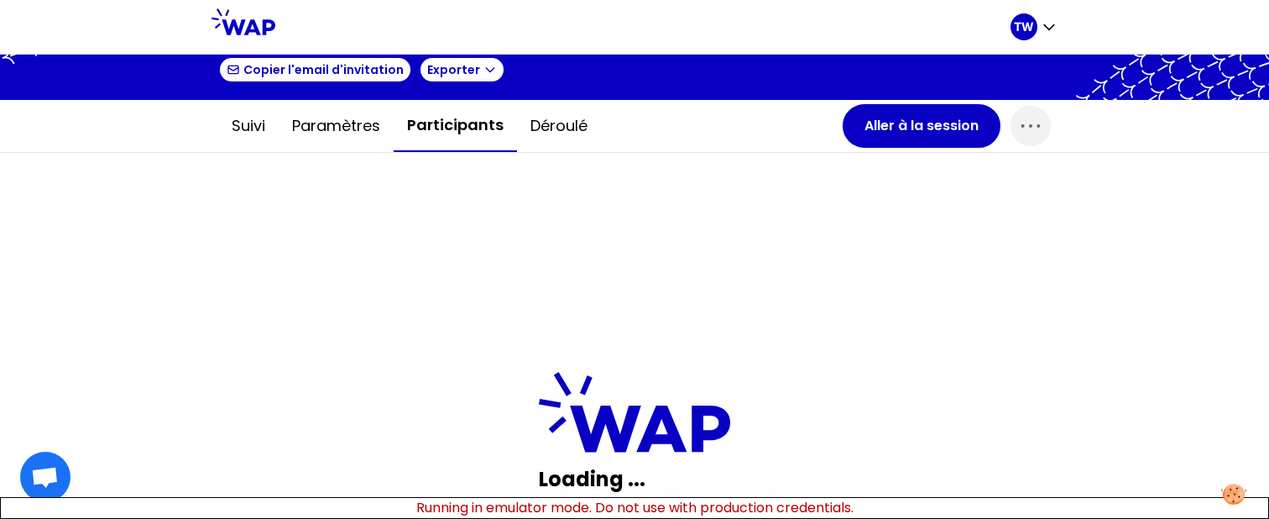
scroll to position [100, 0]
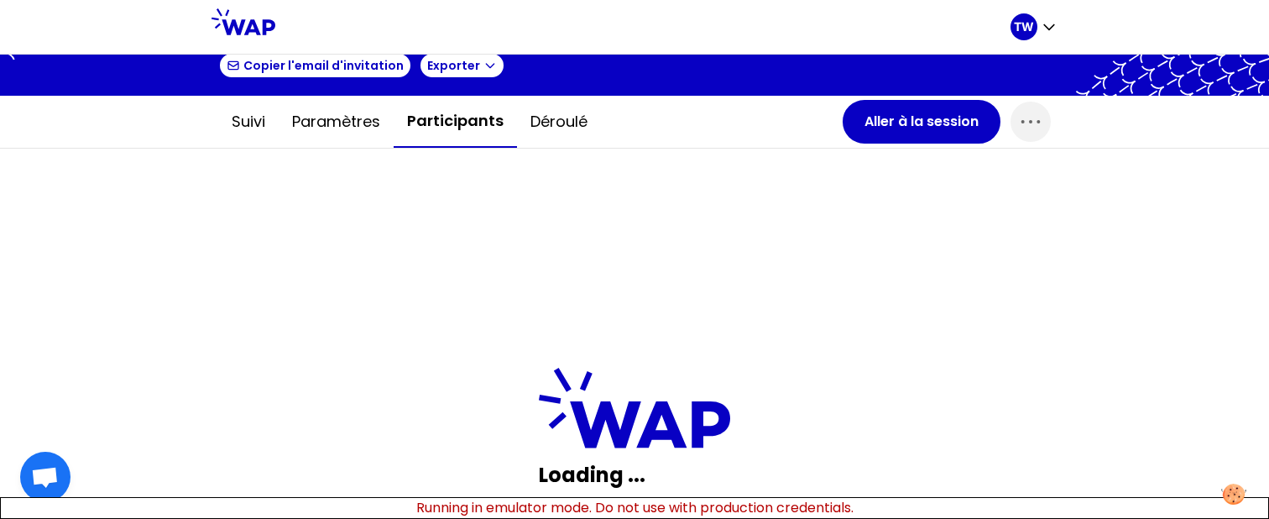
scroll to position [34, 0]
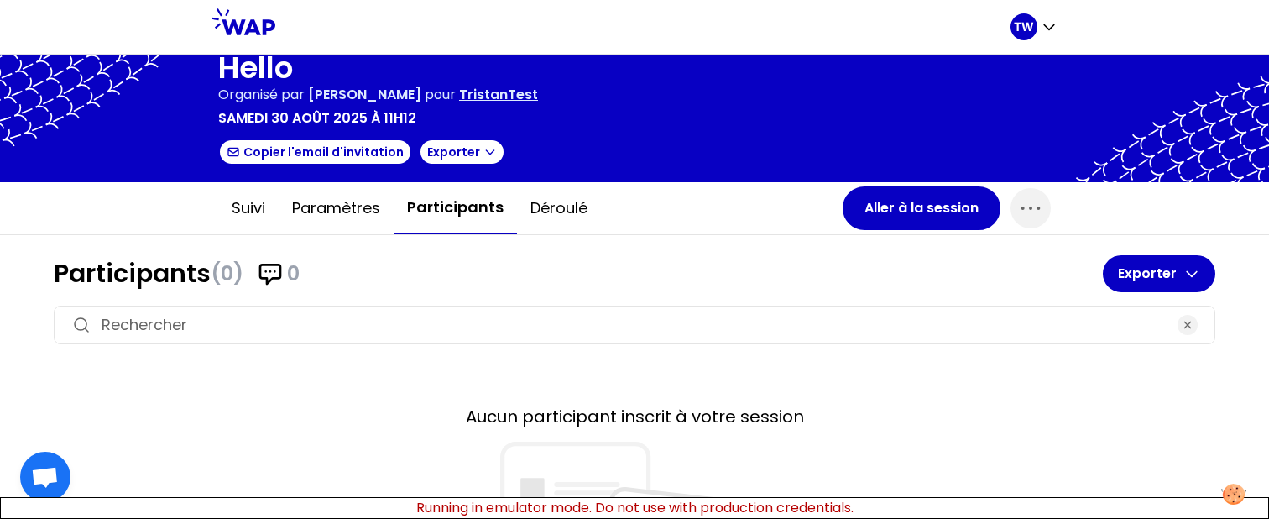
scroll to position [18, 0]
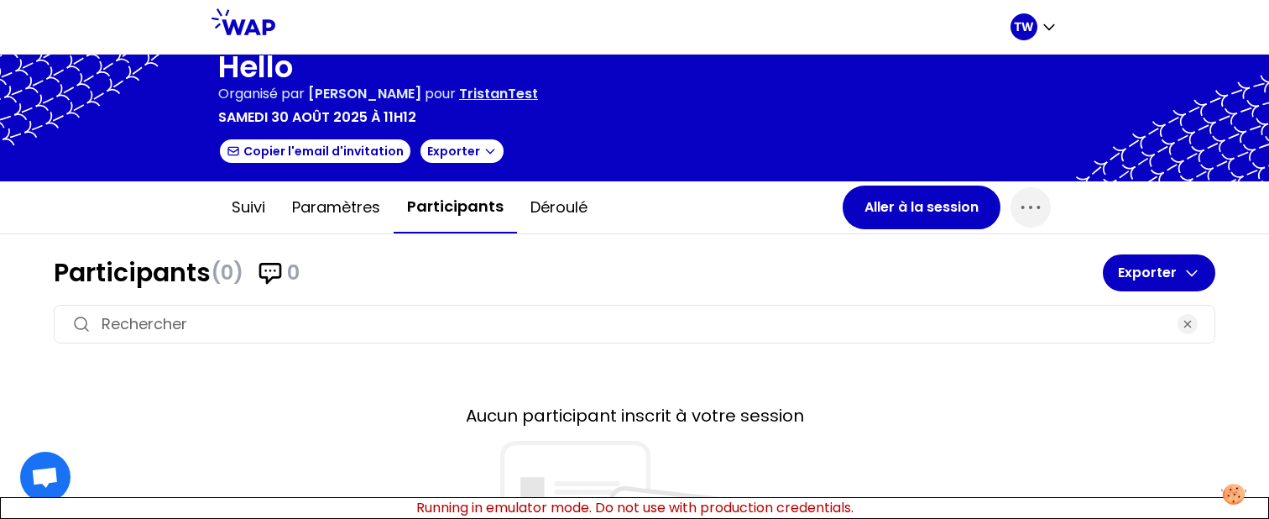
click at [358, 420] on h2 "Aucun participant inscrit à votre session" at bounding box center [634, 415] width 1161 height 23
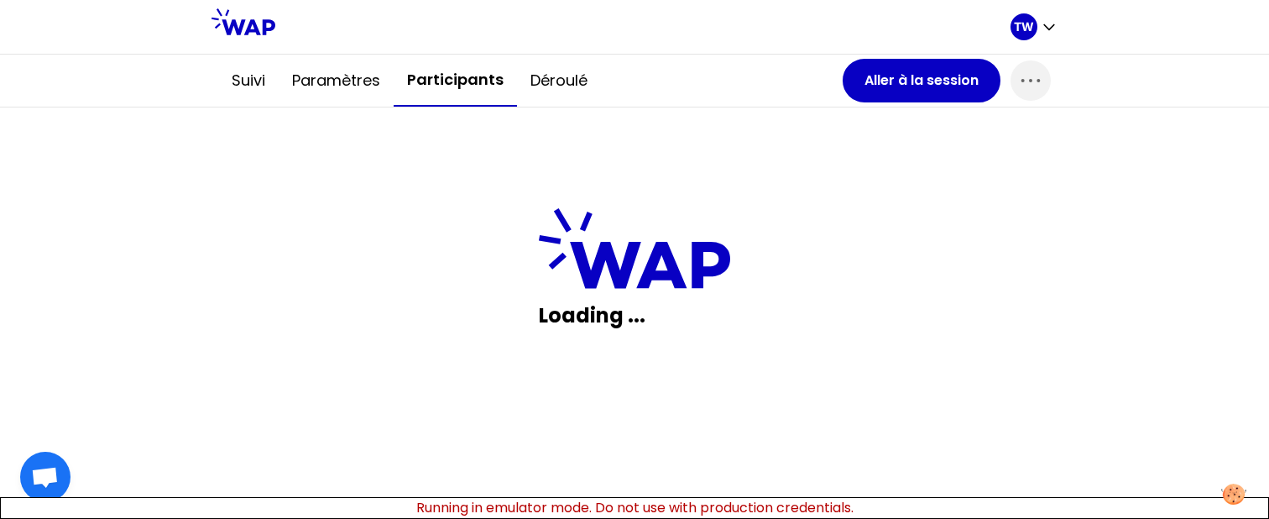
scroll to position [271, 0]
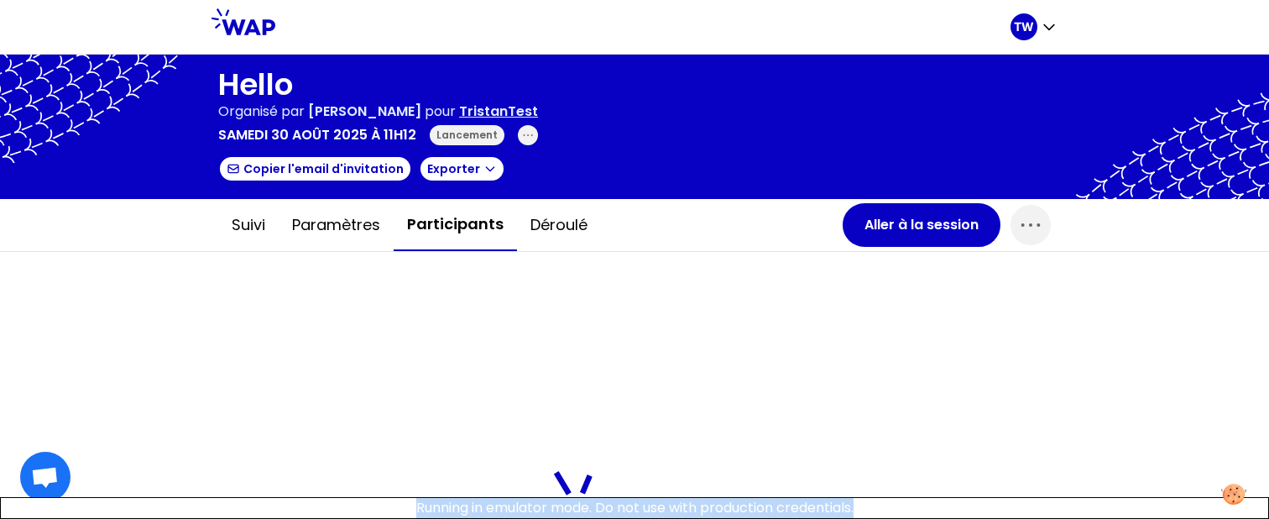
drag, startPoint x: 642, startPoint y: 518, endPoint x: 675, endPoint y: 327, distance: 193.3
click at [675, 327] on body "TW Hello Organisé par [PERSON_NAME] pour TristanTest [DATE] 11h12 Lancement Cop…" at bounding box center [634, 259] width 1269 height 519
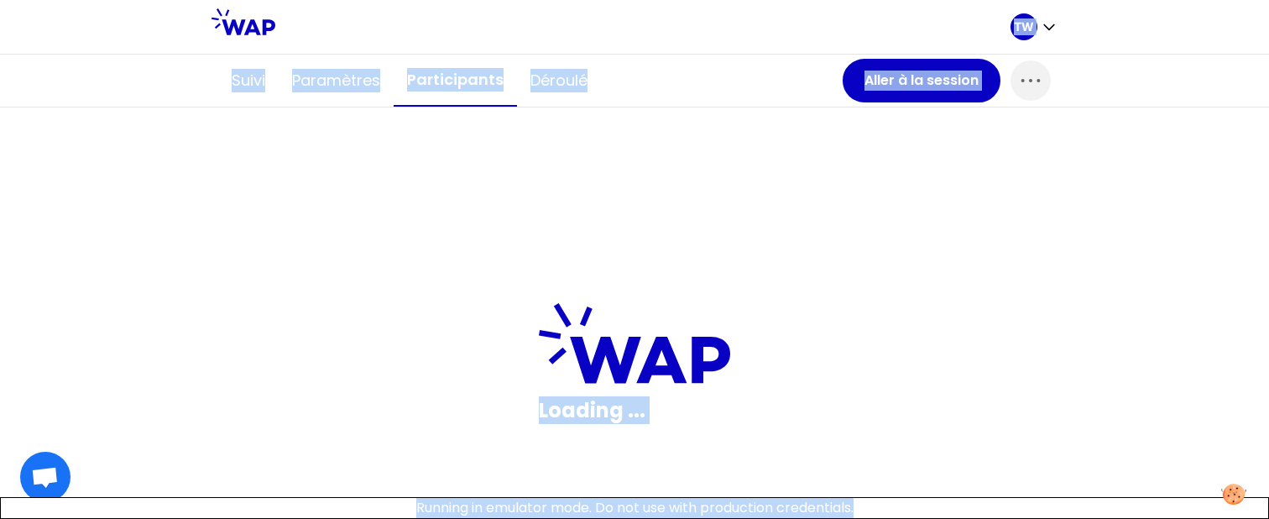
scroll to position [174, 0]
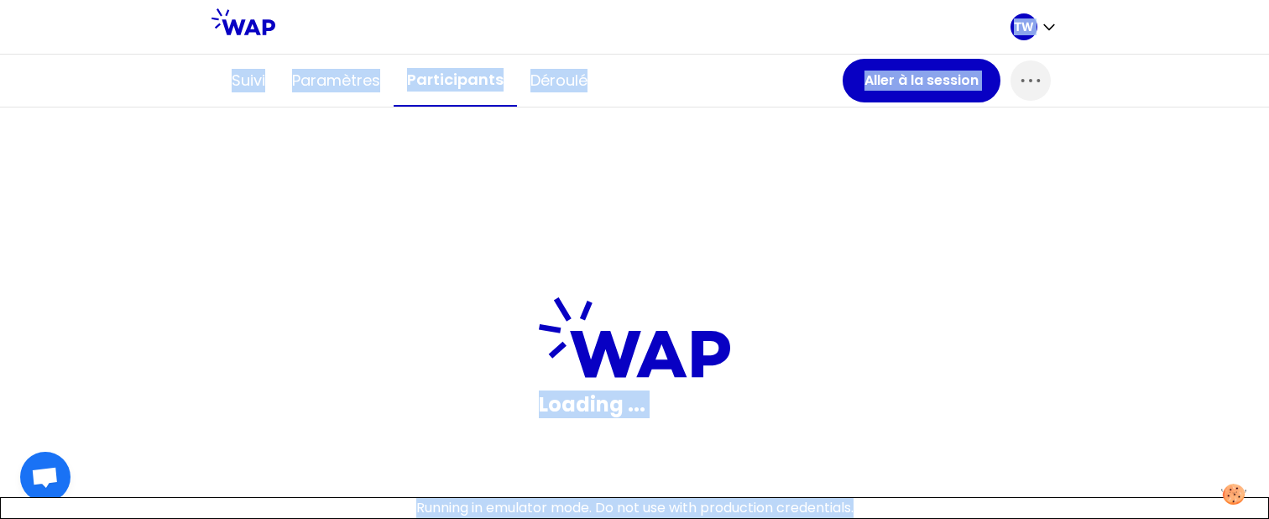
click at [562, 299] on icon at bounding box center [635, 337] width 192 height 81
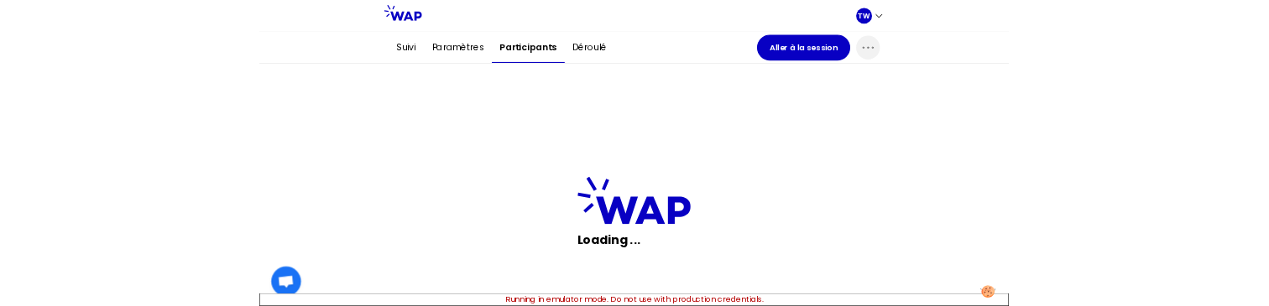
scroll to position [191, 0]
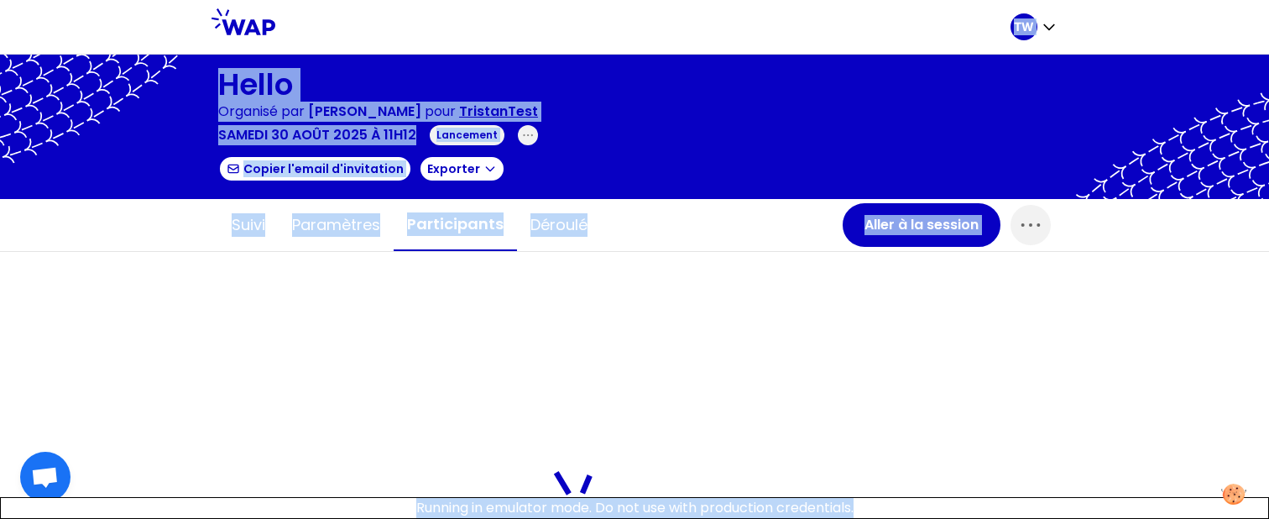
drag, startPoint x: 631, startPoint y: 518, endPoint x: 635, endPoint y: 362, distance: 156.1
click at [635, 362] on body "TW Hello Organisé par Tristan WAGNER pour TristanTest samedi 30 août 2025 à 11h…" at bounding box center [634, 259] width 1269 height 519
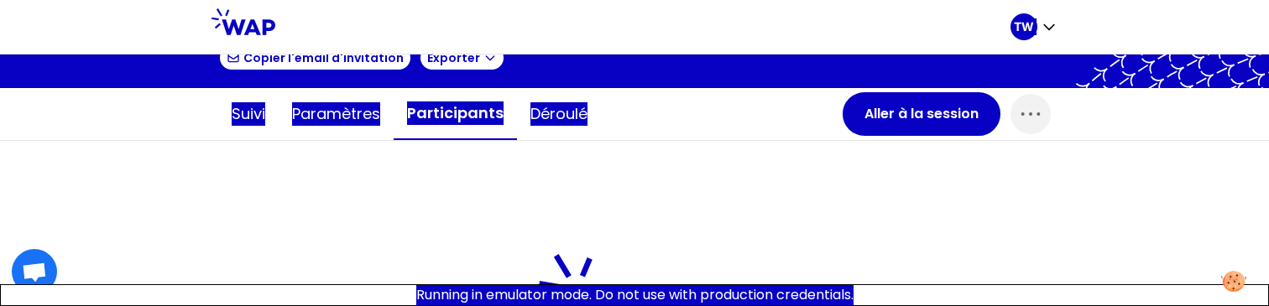
scroll to position [272, 0]
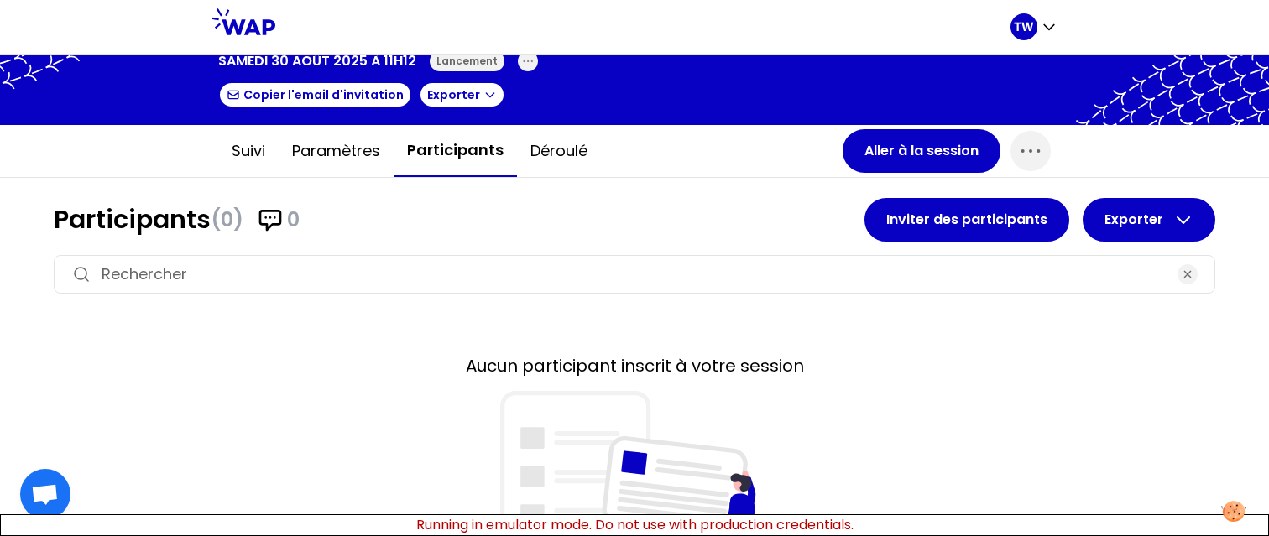
scroll to position [78, 0]
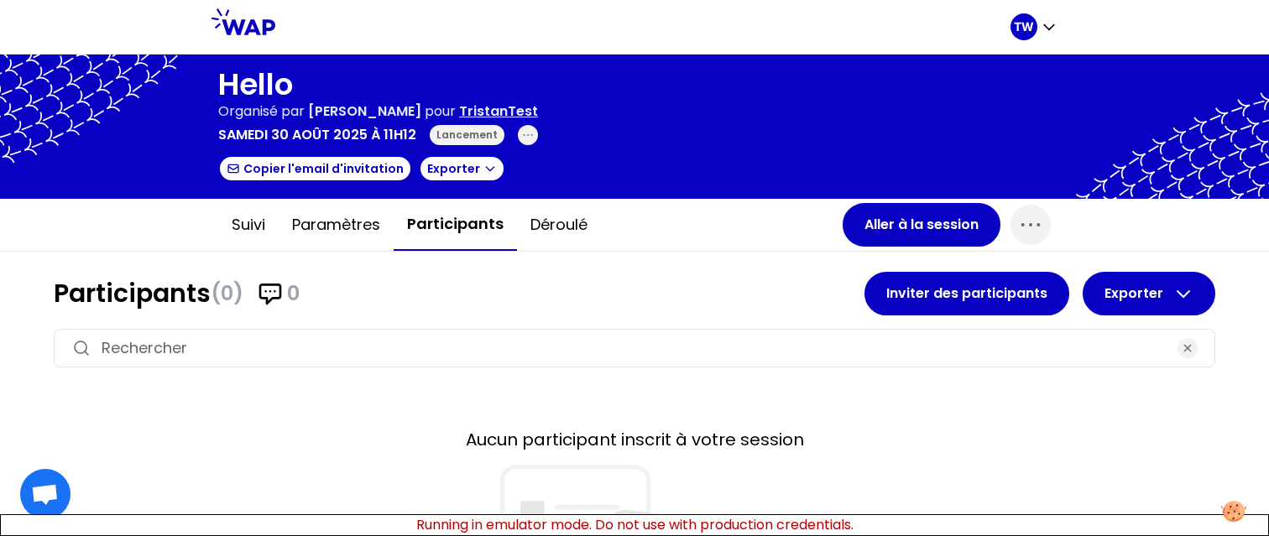
click at [269, 33] on icon at bounding box center [243, 21] width 64 height 27
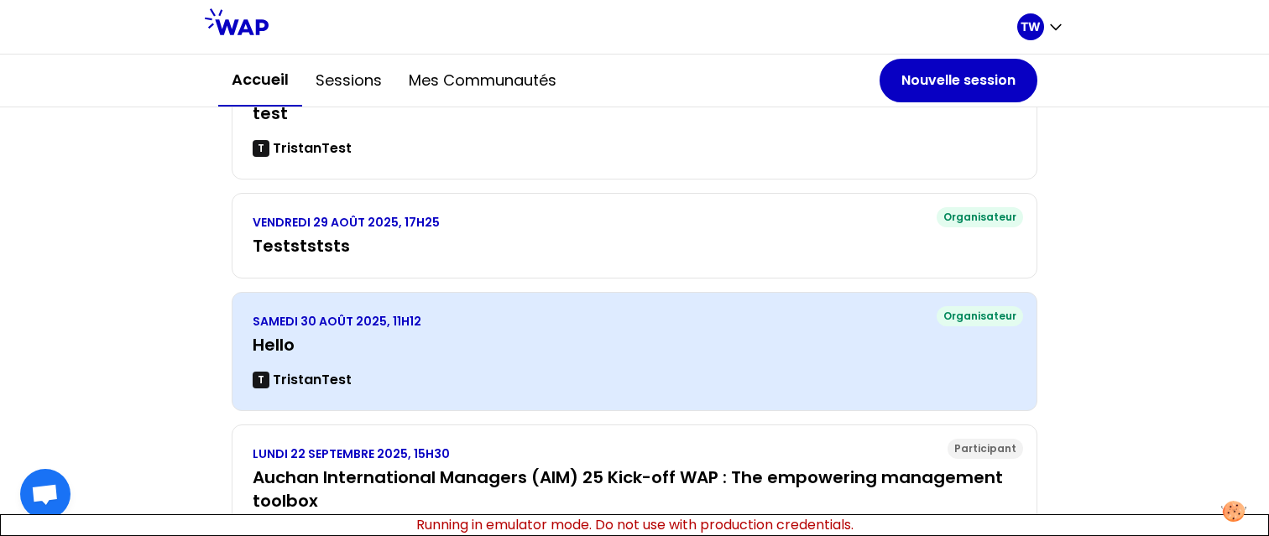
scroll to position [281, 0]
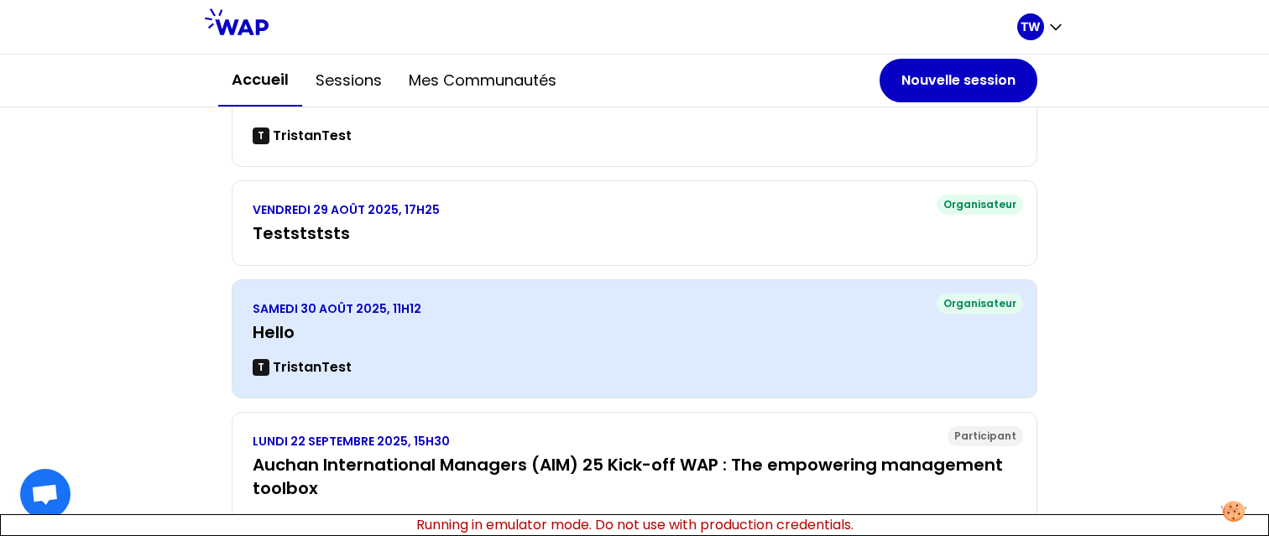
click at [457, 354] on div "SAMEDI 30 AOÛT 2025, 11H12 Hello T TristanTest" at bounding box center [635, 338] width 764 height 77
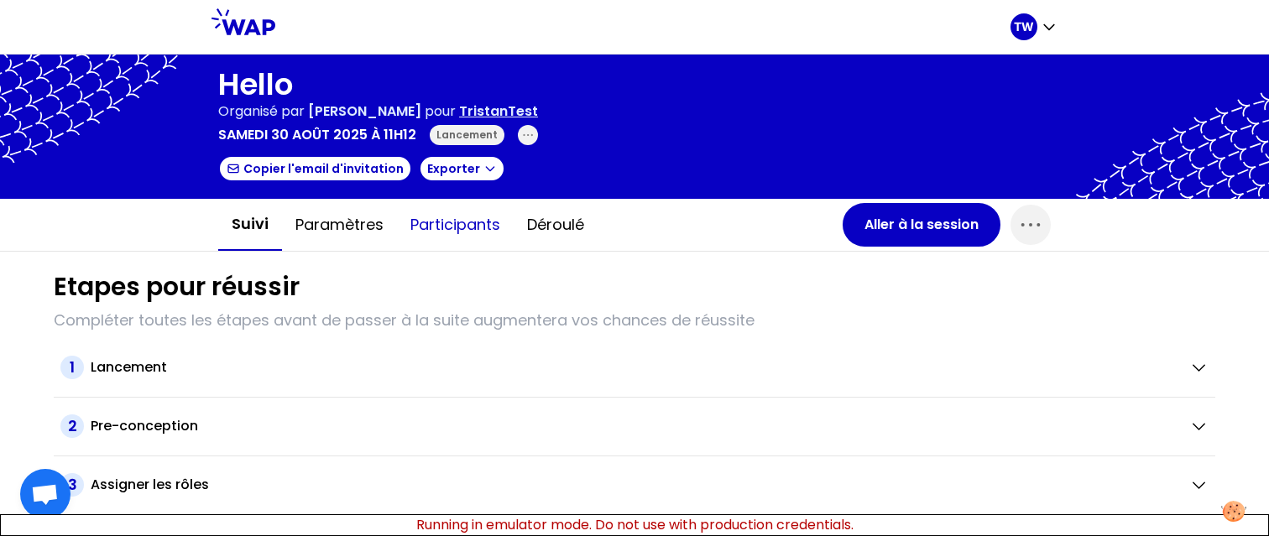
click at [436, 221] on button "Participants" at bounding box center [455, 225] width 117 height 50
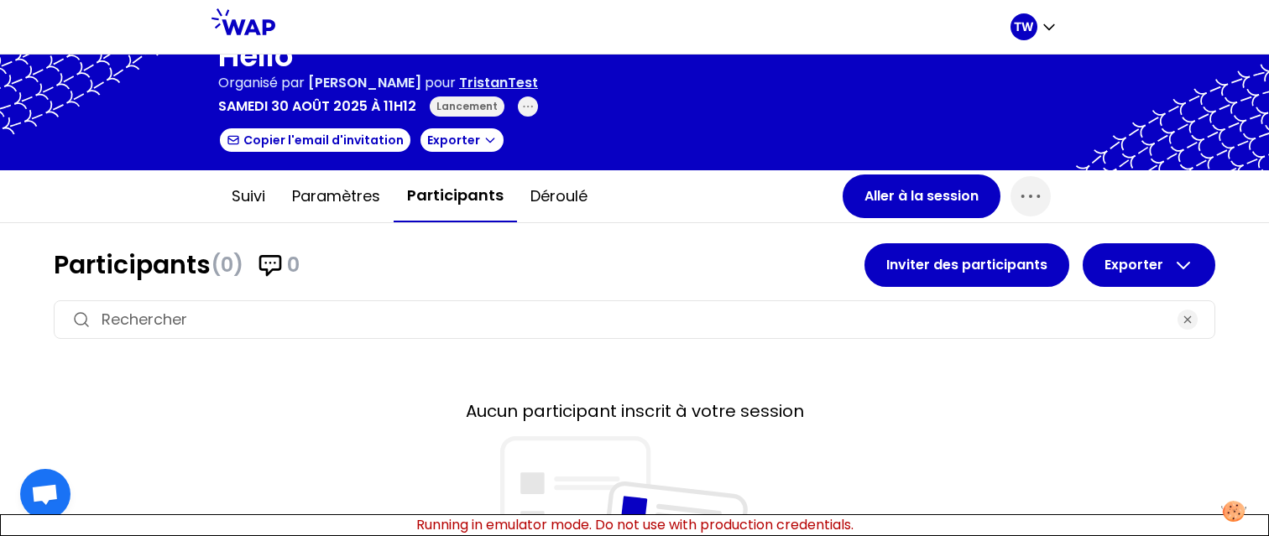
scroll to position [41, 0]
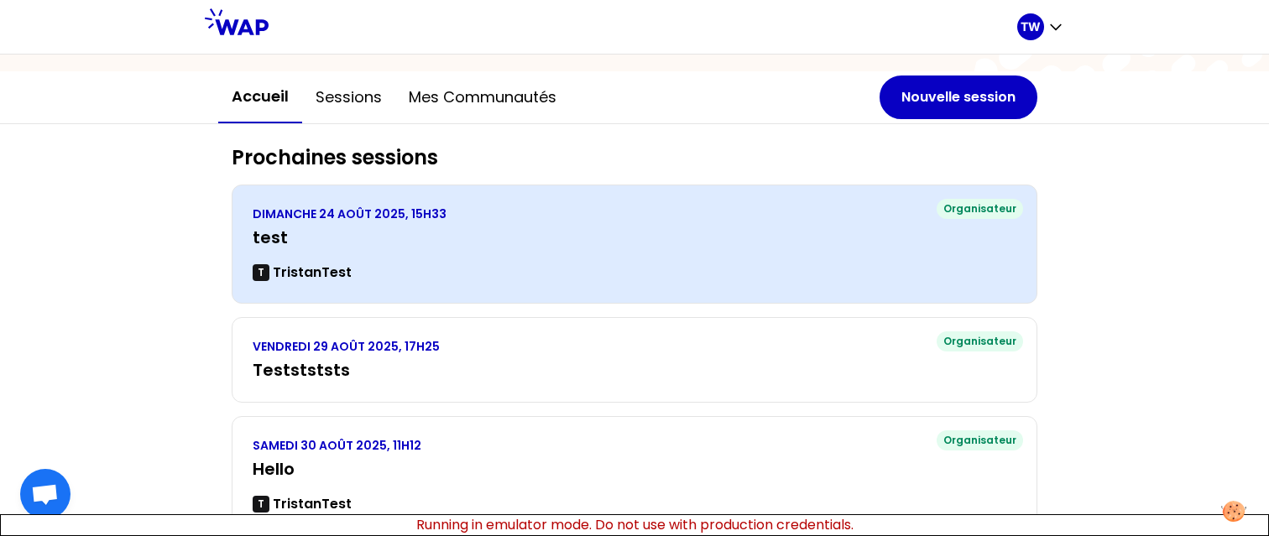
scroll to position [144, 0]
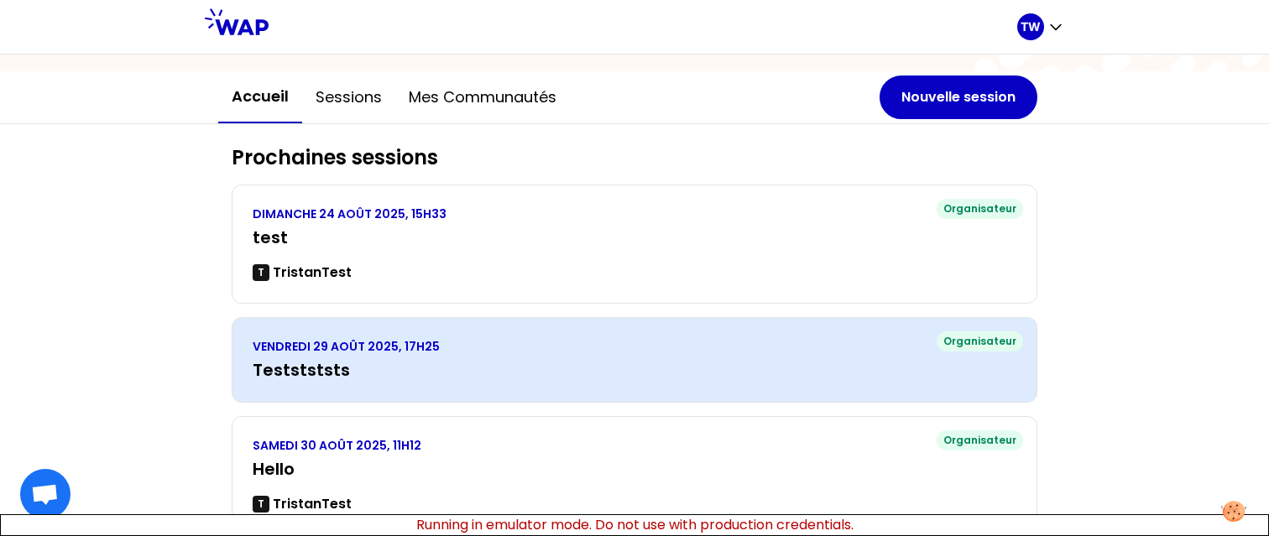
click at [313, 362] on h3 "Teststststs" at bounding box center [635, 369] width 764 height 23
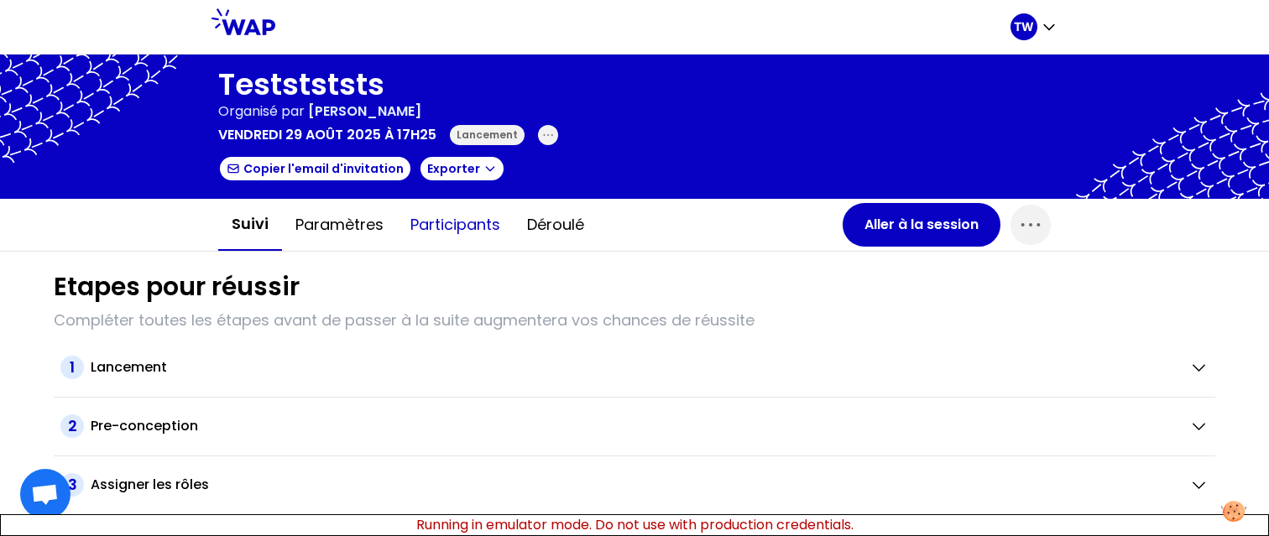
click at [403, 207] on button "Participants" at bounding box center [455, 225] width 117 height 50
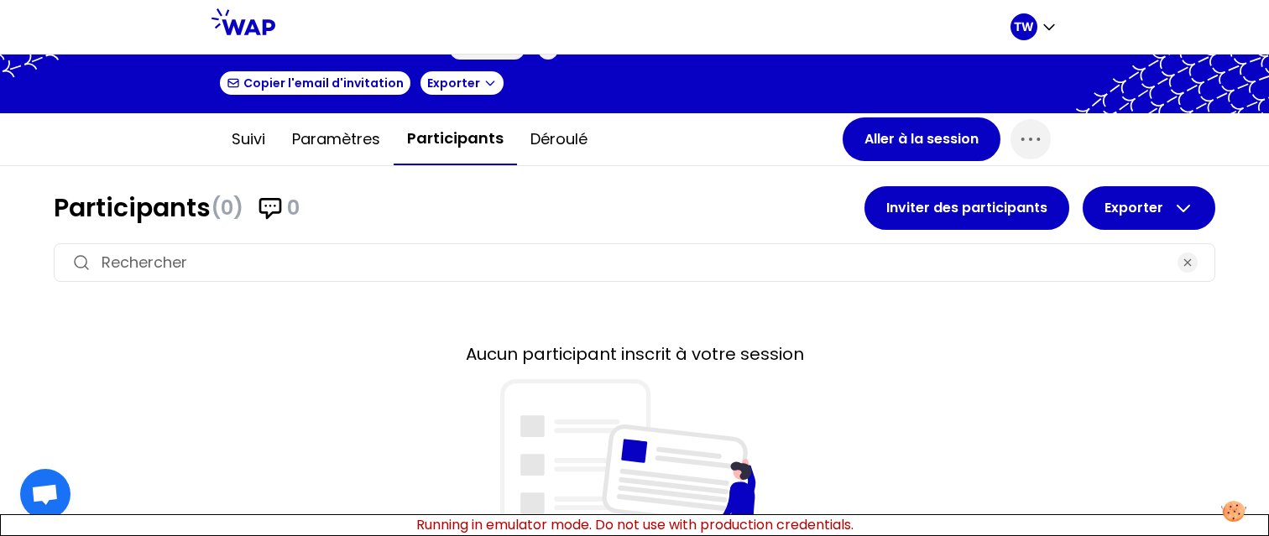
scroll to position [85, 0]
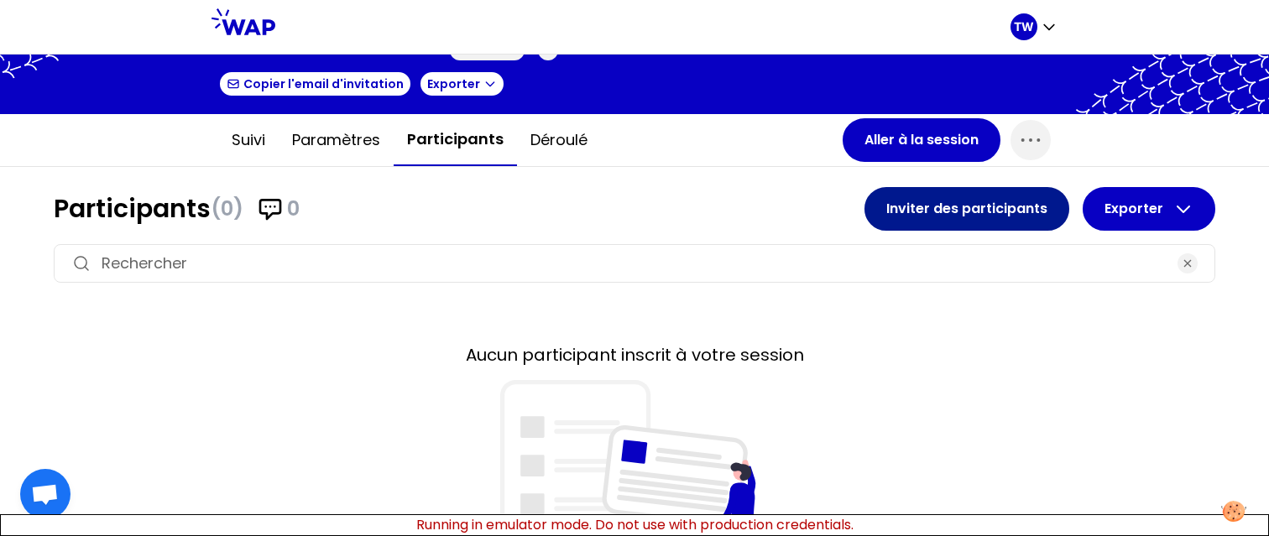
click at [961, 216] on button "Inviter des participants" at bounding box center [966, 209] width 205 height 44
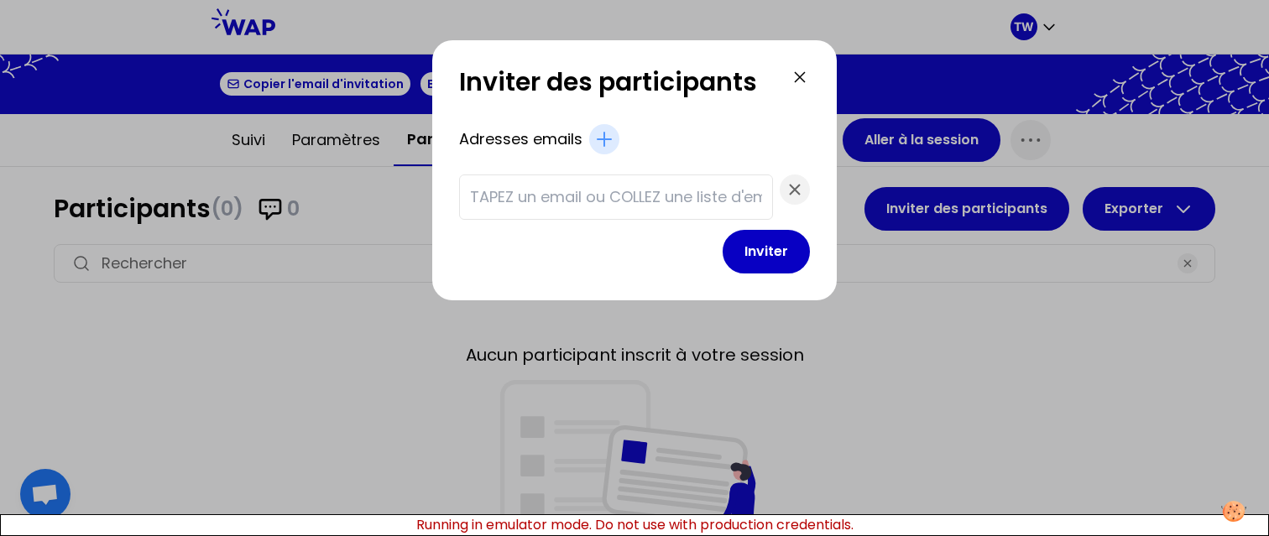
click at [597, 190] on input "text" at bounding box center [616, 196] width 292 height 23
paste input "test1@gmail.com test2@gmail.com test3@gmail.com test14@gmail.com test15@gmail.c…"
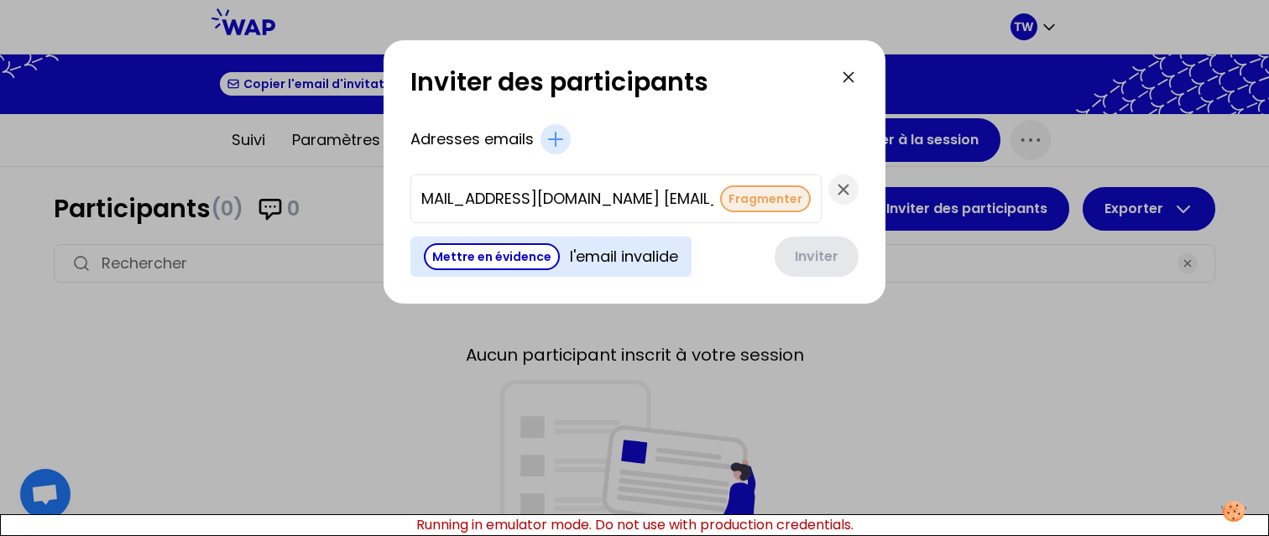
scroll to position [0, 0]
click at [721, 200] on button "Fragmenter" at bounding box center [765, 198] width 91 height 27
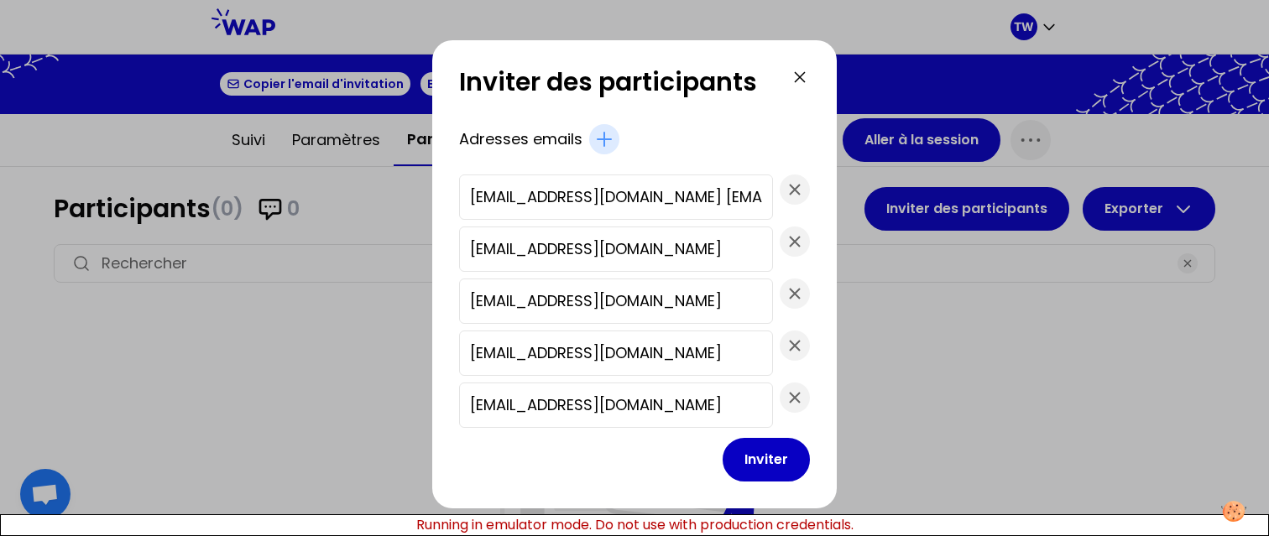
type input "[EMAIL_ADDRESS][DOMAIN_NAME]"
click at [744, 454] on button "Inviter" at bounding box center [766, 460] width 87 height 44
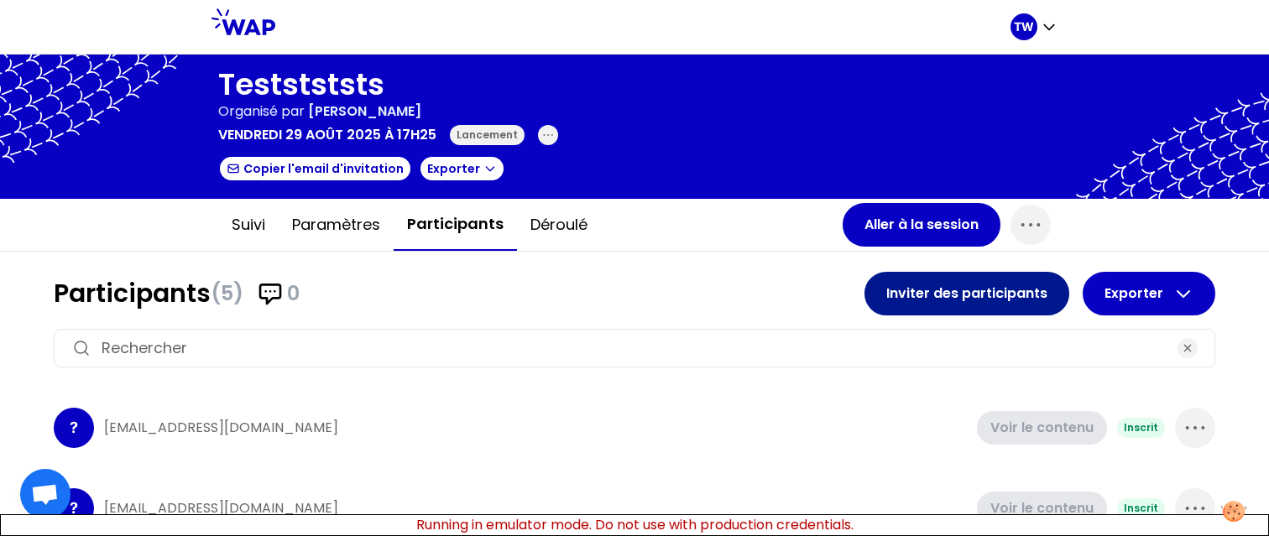
click at [926, 296] on button "Inviter des participants" at bounding box center [966, 294] width 205 height 44
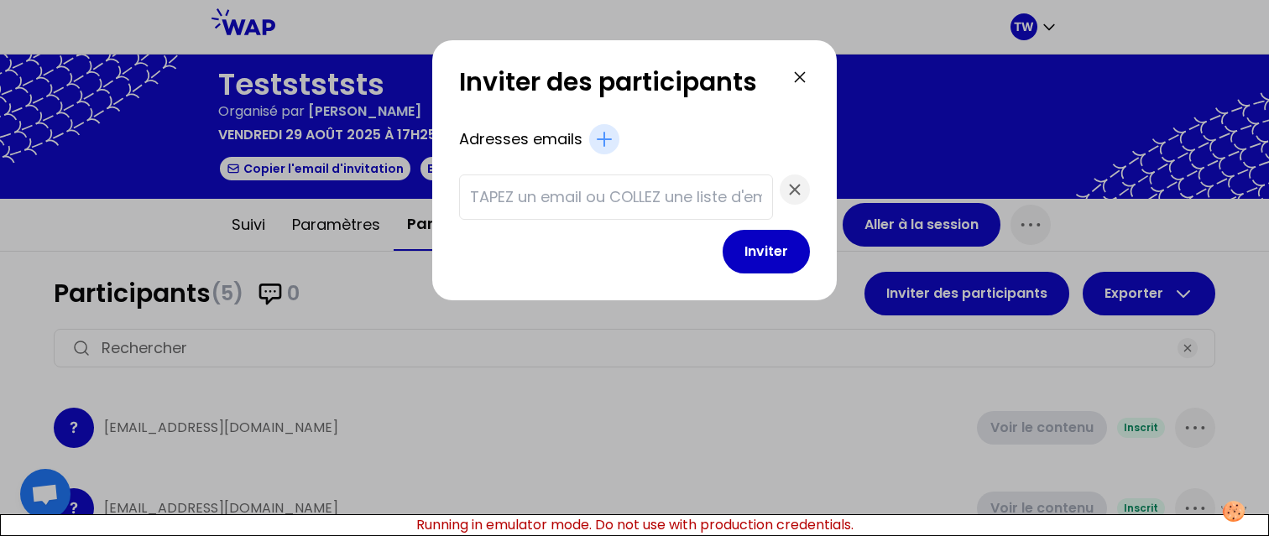
click at [581, 199] on input "text" at bounding box center [616, 196] width 292 height 23
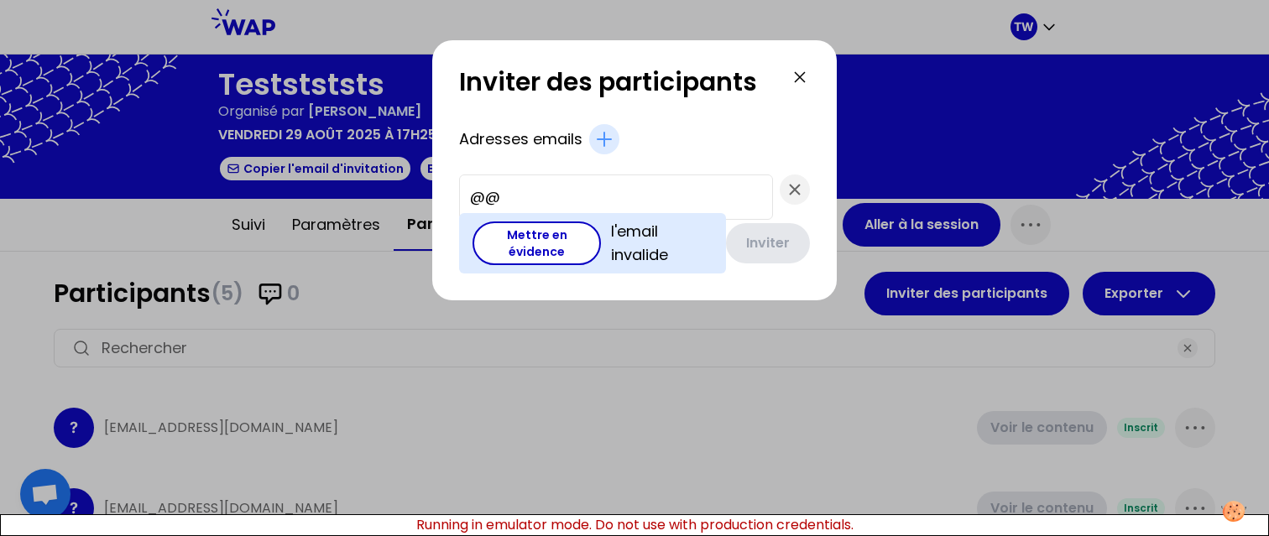
click at [519, 208] on input "@@" at bounding box center [616, 196] width 292 height 23
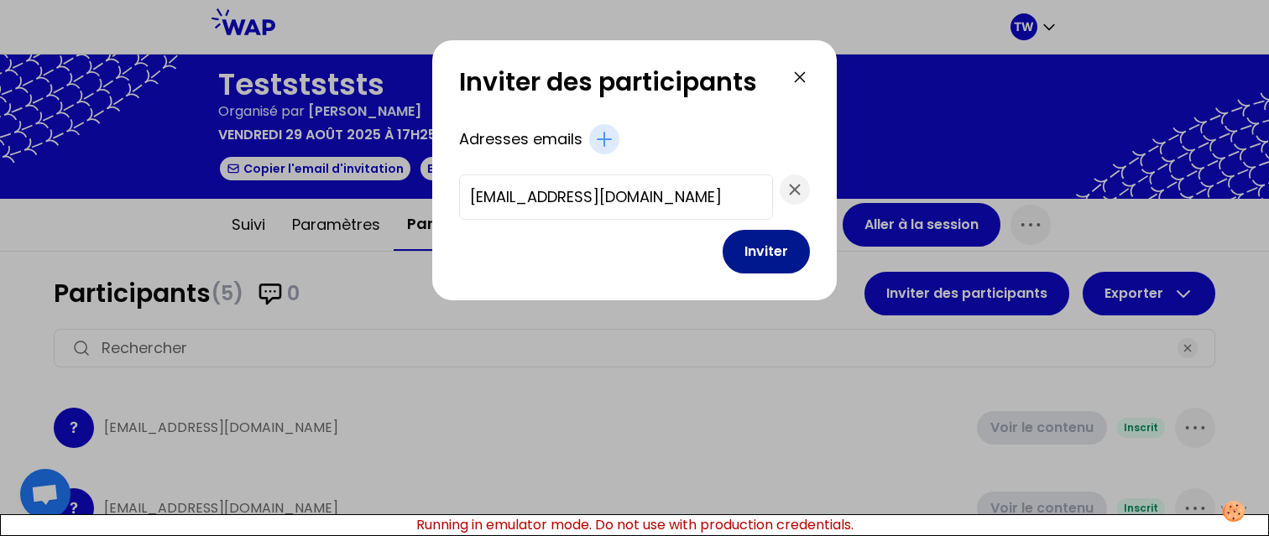
type input "[EMAIL_ADDRESS][DOMAIN_NAME]"
click at [742, 256] on button "Inviter" at bounding box center [766, 252] width 87 height 44
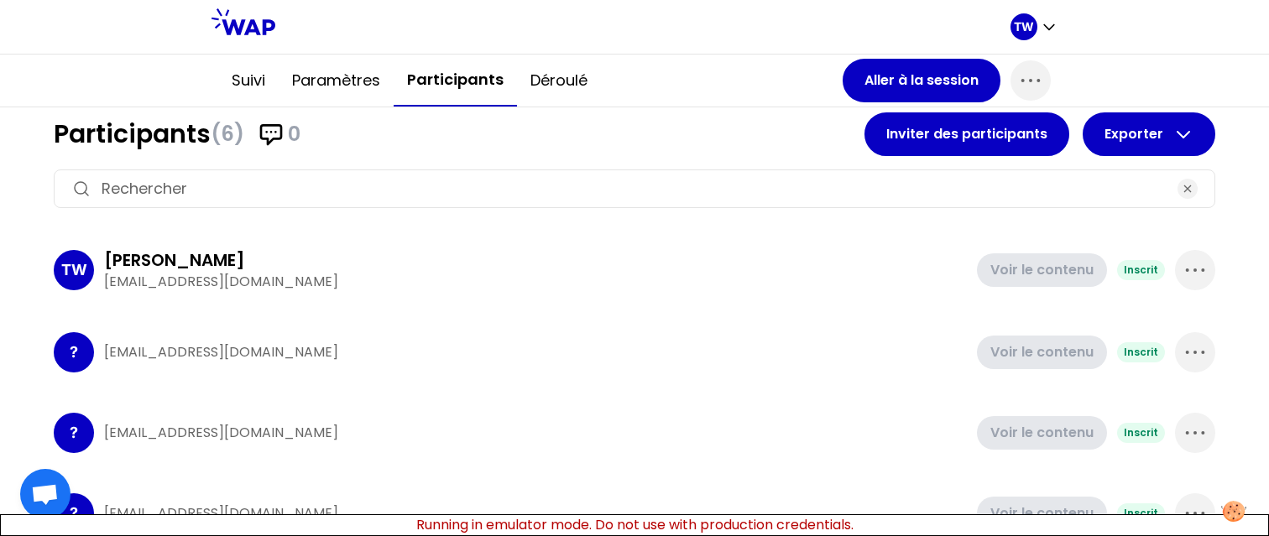
scroll to position [115, 0]
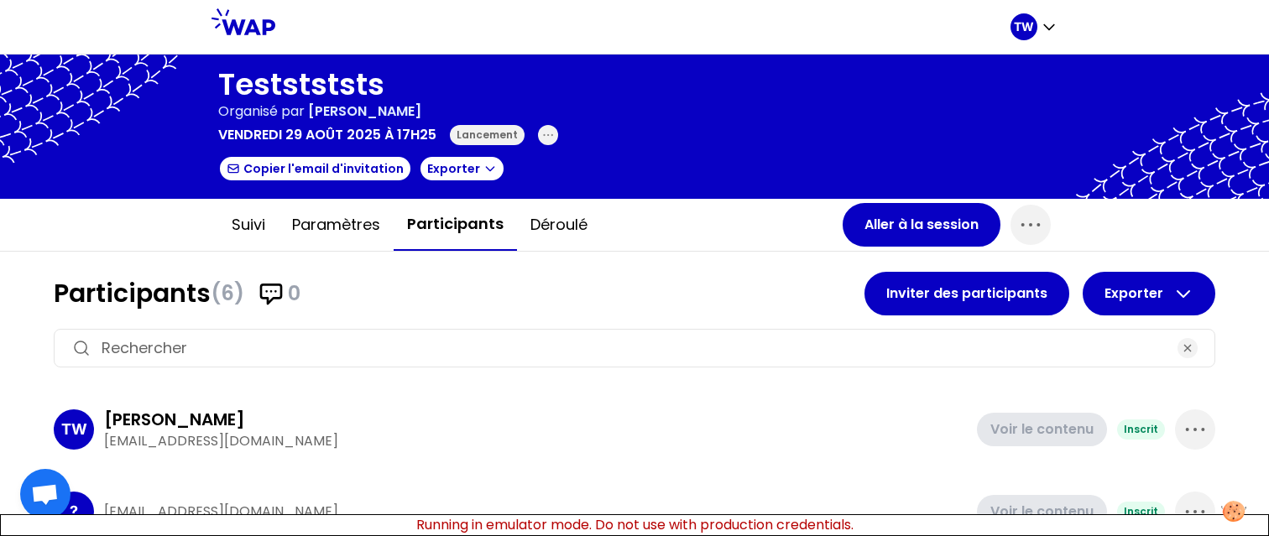
click at [464, 144] on div "Lancement" at bounding box center [487, 135] width 75 height 20
click at [879, 220] on button "Aller à la session" at bounding box center [922, 225] width 158 height 44
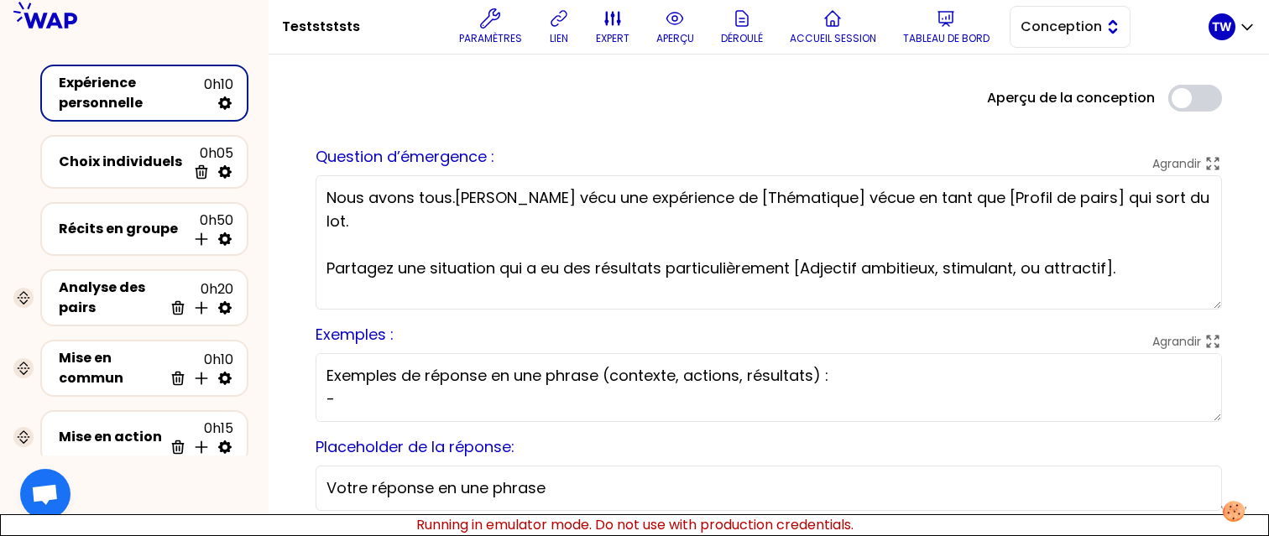
click at [1046, 23] on span "Conception" at bounding box center [1058, 27] width 76 height 20
click at [1050, 88] on span "Facilitation" at bounding box center [1080, 96] width 72 height 20
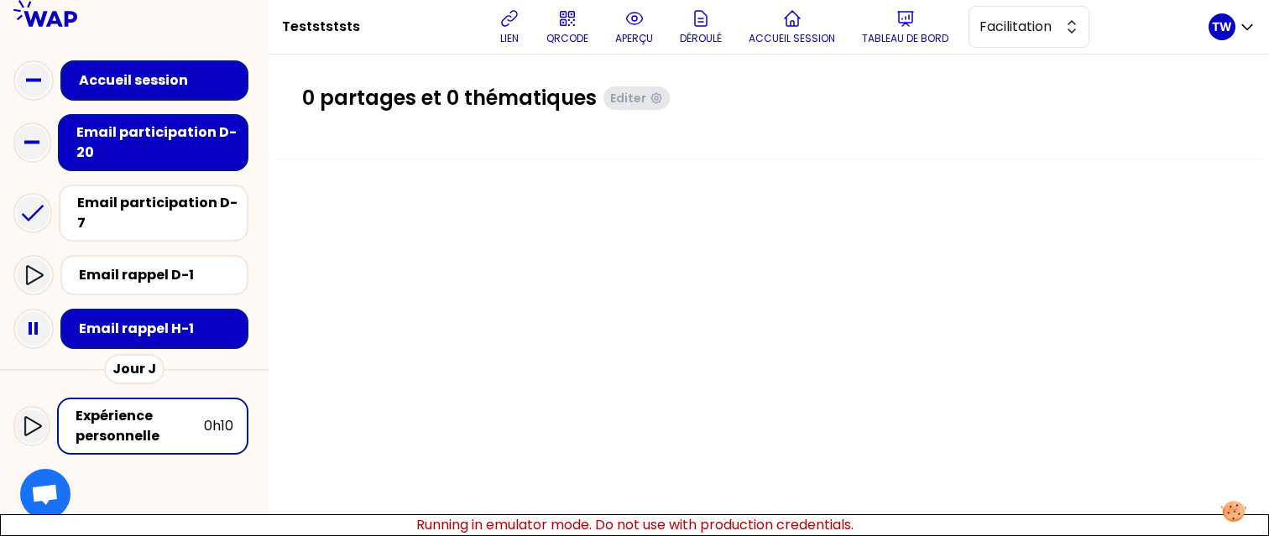
click at [136, 83] on div "Accueil session" at bounding box center [159, 80] width 161 height 20
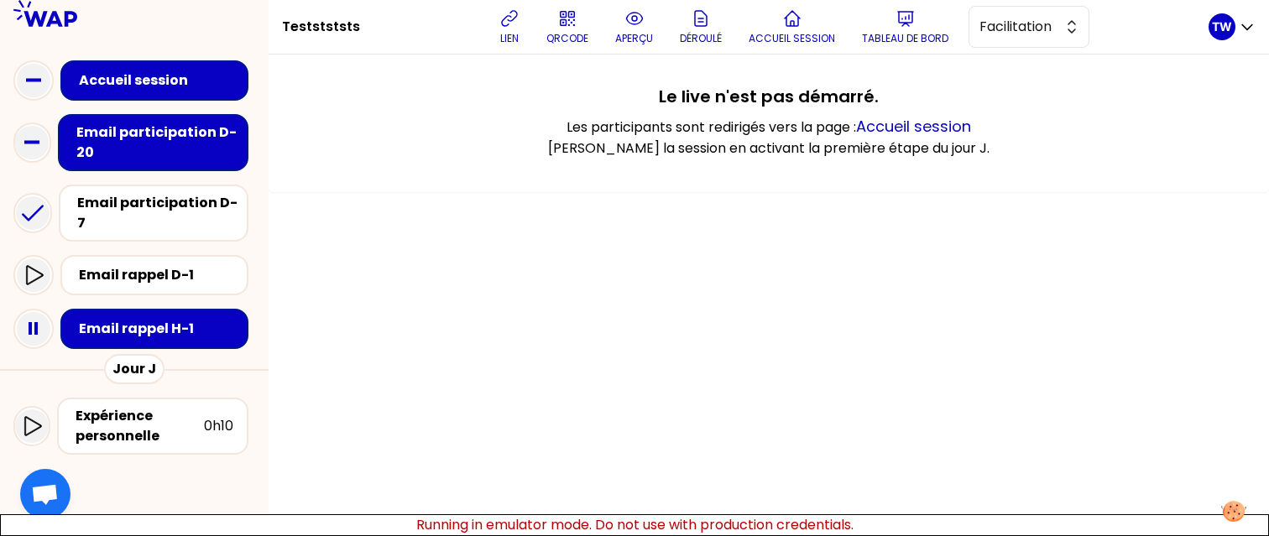
click at [139, 138] on div "Email participation D-20" at bounding box center [158, 143] width 164 height 40
click at [144, 204] on div "Email participation D-7" at bounding box center [158, 213] width 163 height 40
click at [146, 265] on div "Email rappel D-1" at bounding box center [159, 275] width 161 height 20
click at [144, 319] on div "Email rappel H-1" at bounding box center [159, 329] width 161 height 20
click at [40, 211] on icon at bounding box center [33, 213] width 34 height 34
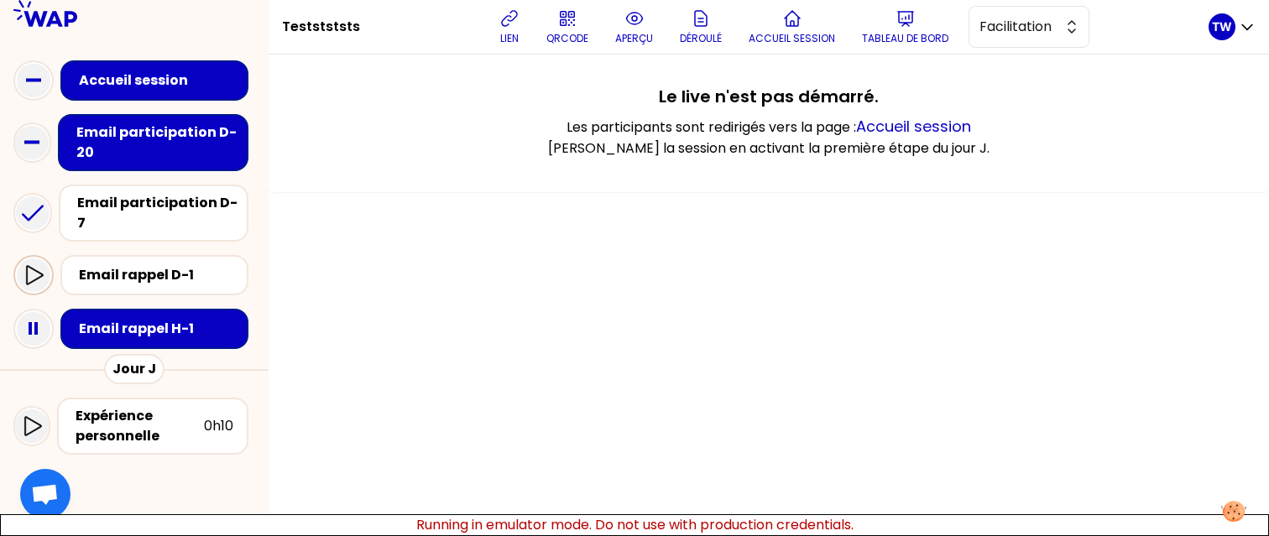
click at [37, 265] on icon at bounding box center [34, 274] width 17 height 19
click at [29, 322] on rect at bounding box center [30, 328] width 3 height 13
click at [36, 265] on icon at bounding box center [34, 274] width 17 height 19
click at [42, 316] on icon at bounding box center [34, 329] width 34 height 34
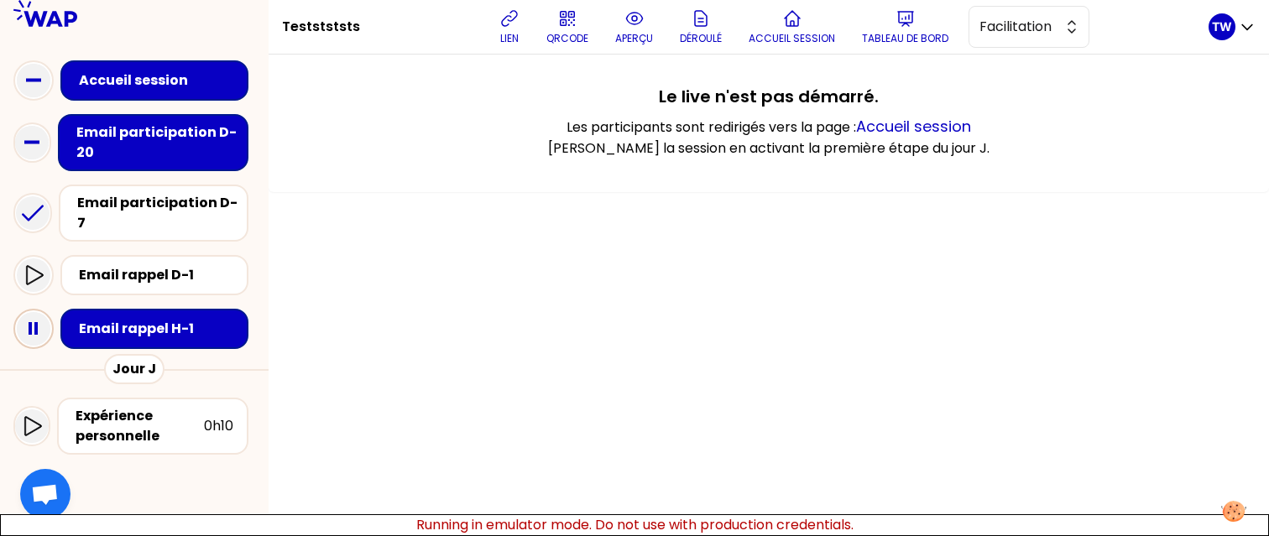
click at [43, 321] on icon at bounding box center [34, 329] width 34 height 34
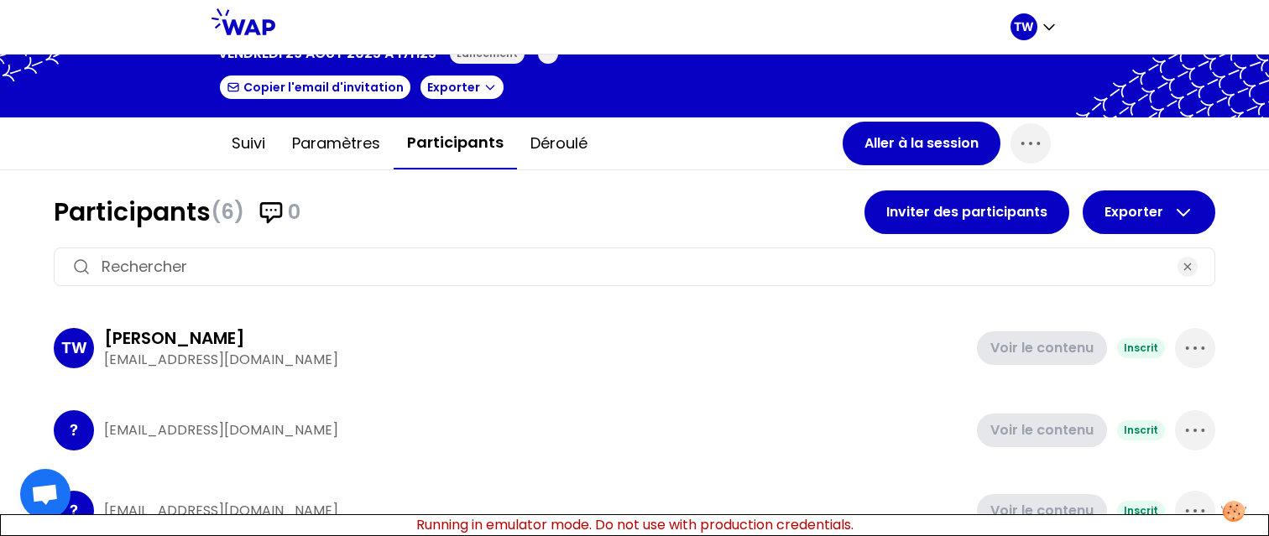
scroll to position [81, 0]
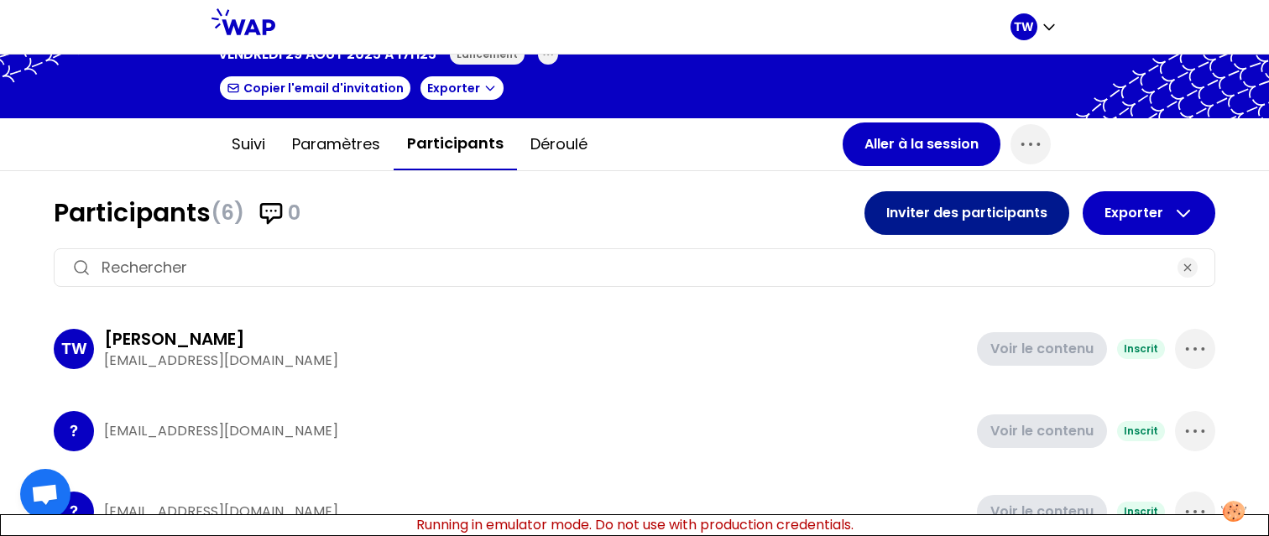
click at [1000, 224] on button "Inviter des participants" at bounding box center [966, 213] width 205 height 44
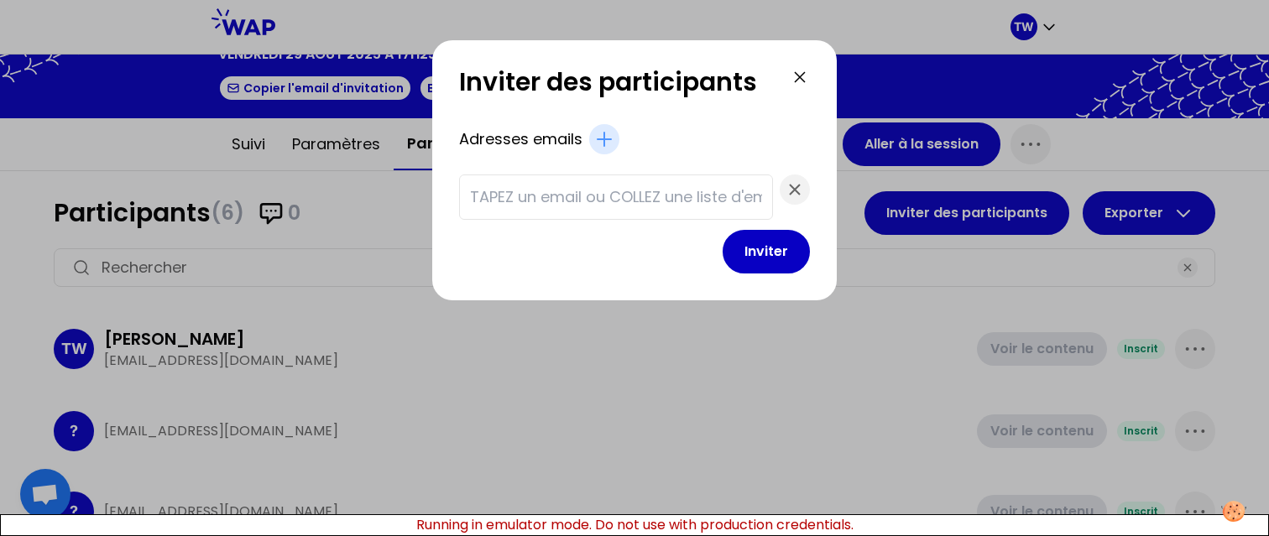
click at [550, 205] on input "text" at bounding box center [616, 196] width 292 height 23
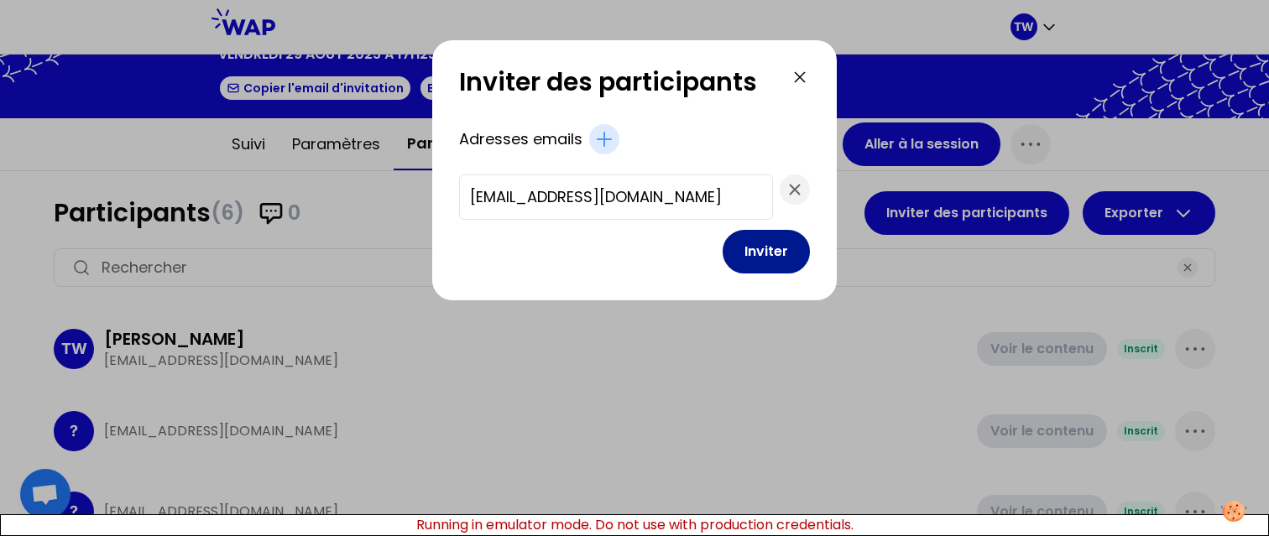
type input "[EMAIL_ADDRESS][DOMAIN_NAME]"
click at [752, 252] on button "Inviter" at bounding box center [766, 252] width 87 height 44
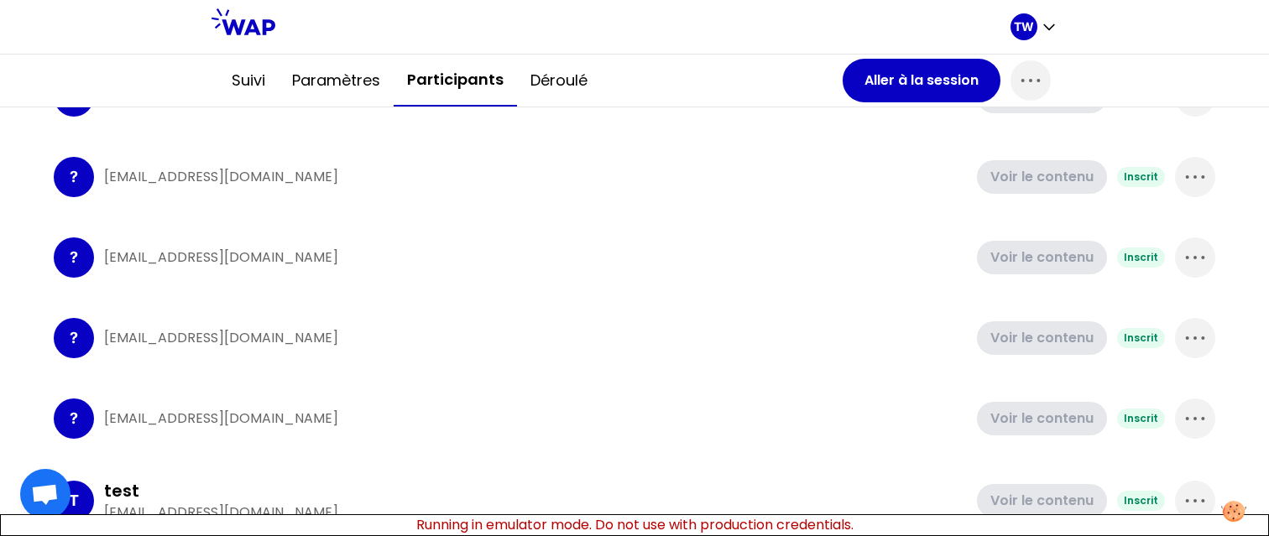
scroll to position [0, 0]
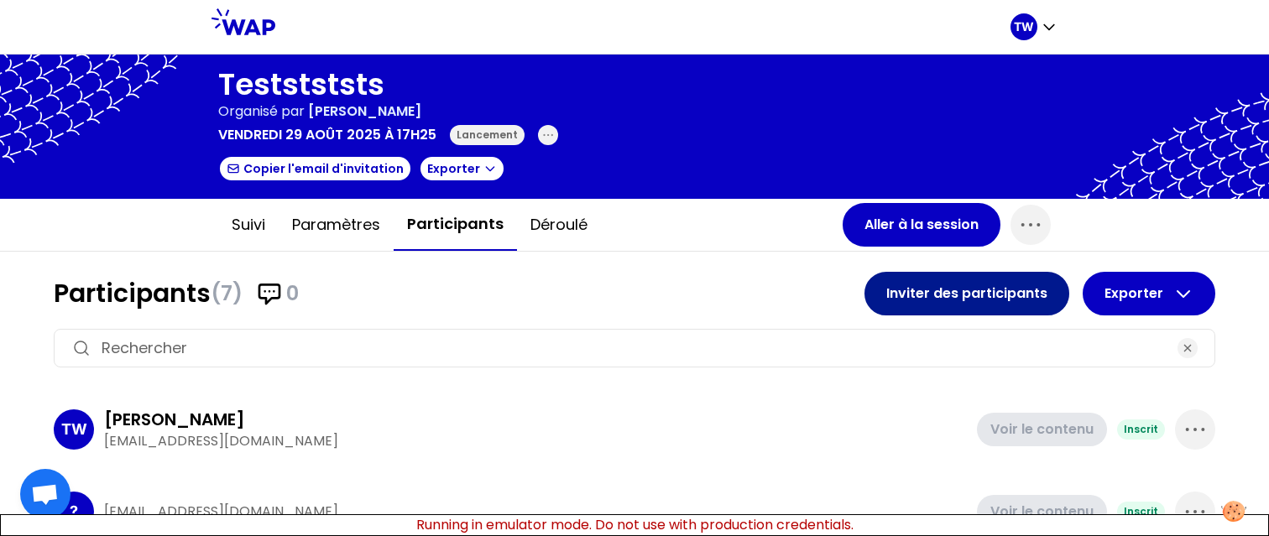
click at [898, 292] on button "Inviter des participants" at bounding box center [966, 294] width 205 height 44
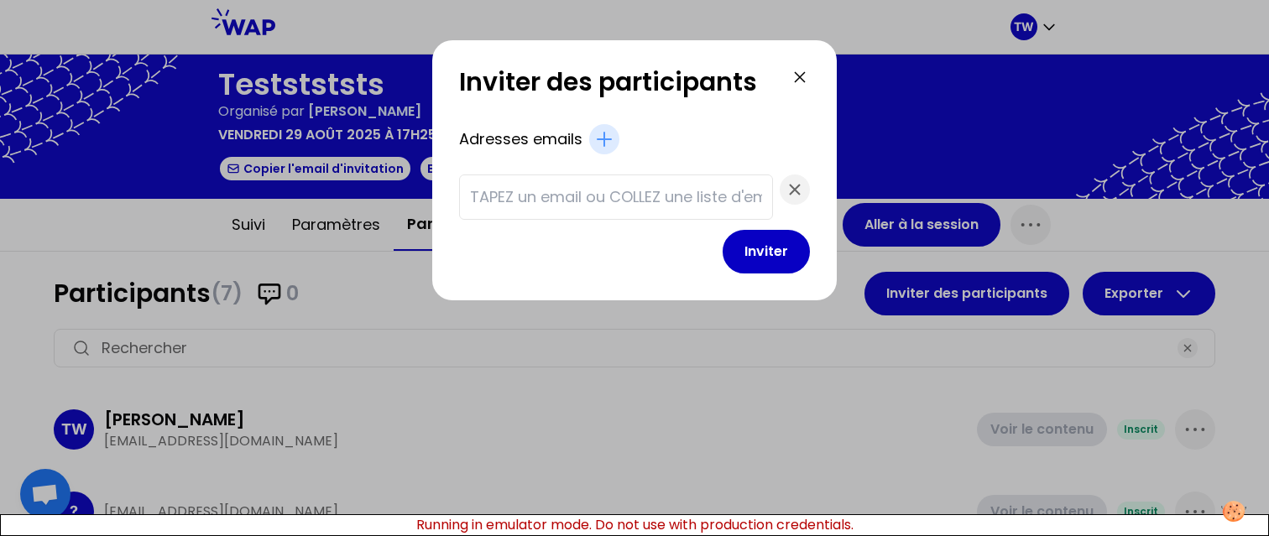
click at [532, 190] on input "text" at bounding box center [616, 196] width 292 height 23
type input "[EMAIL_ADDRESS][DOMAIN_NAME]"
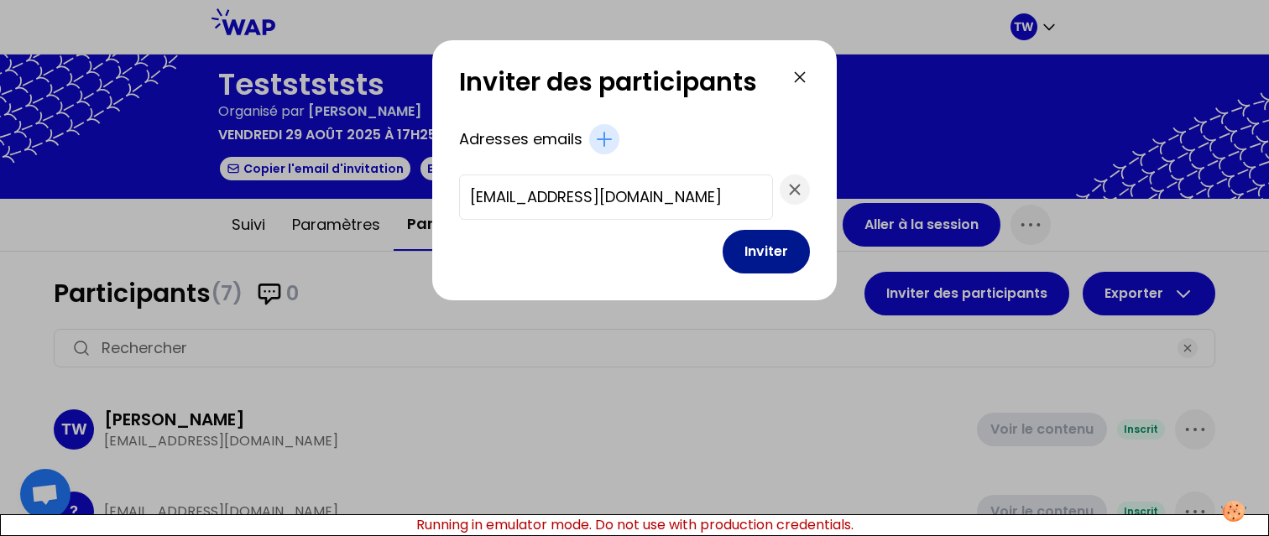
click at [746, 269] on button "Inviter" at bounding box center [766, 252] width 87 height 44
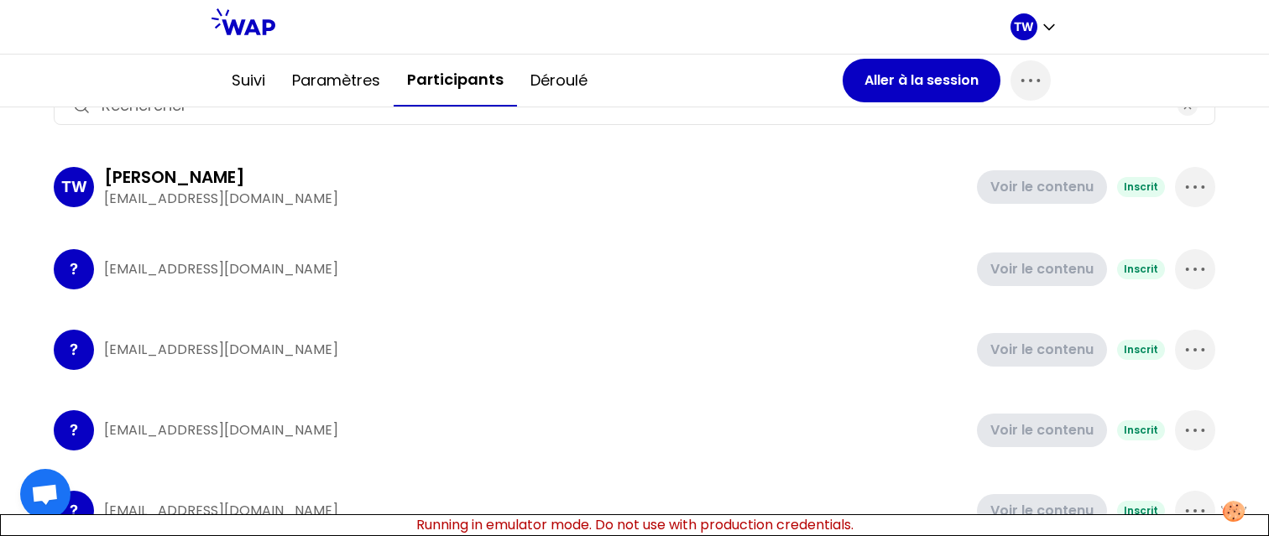
scroll to position [415, 0]
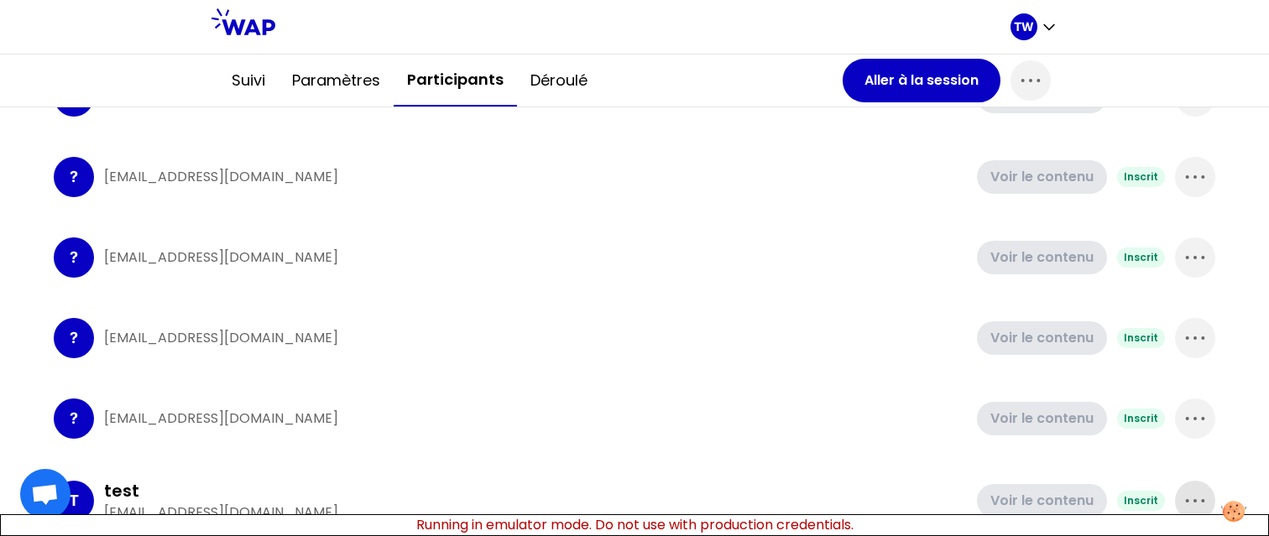
click at [1182, 498] on icon "button" at bounding box center [1195, 501] width 27 height 27
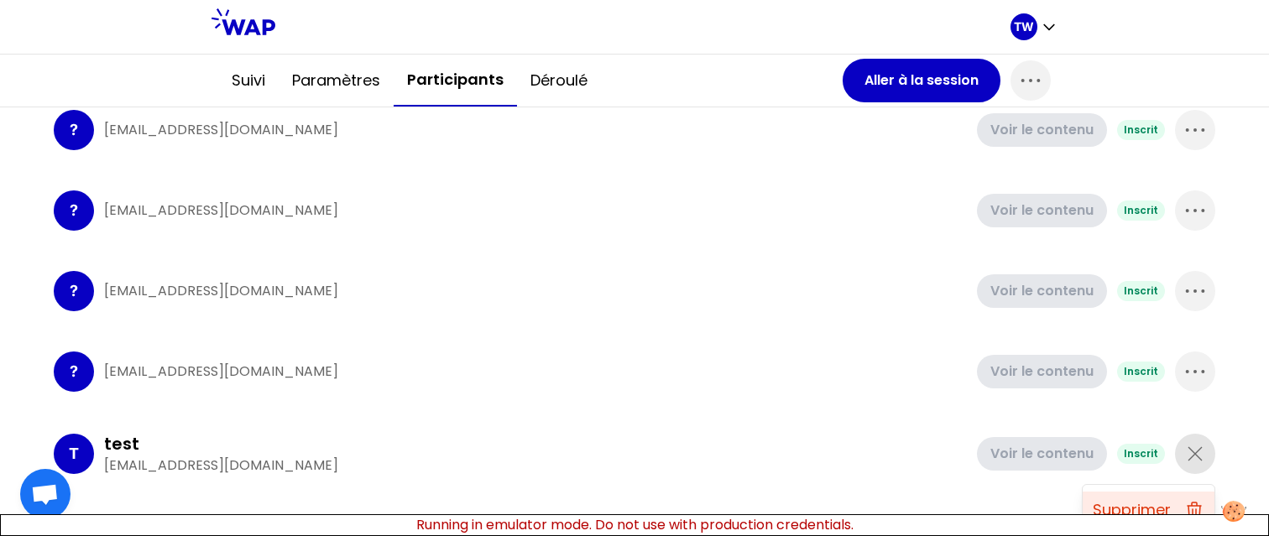
click at [1140, 505] on p "Supprimer" at bounding box center [1132, 509] width 78 height 23
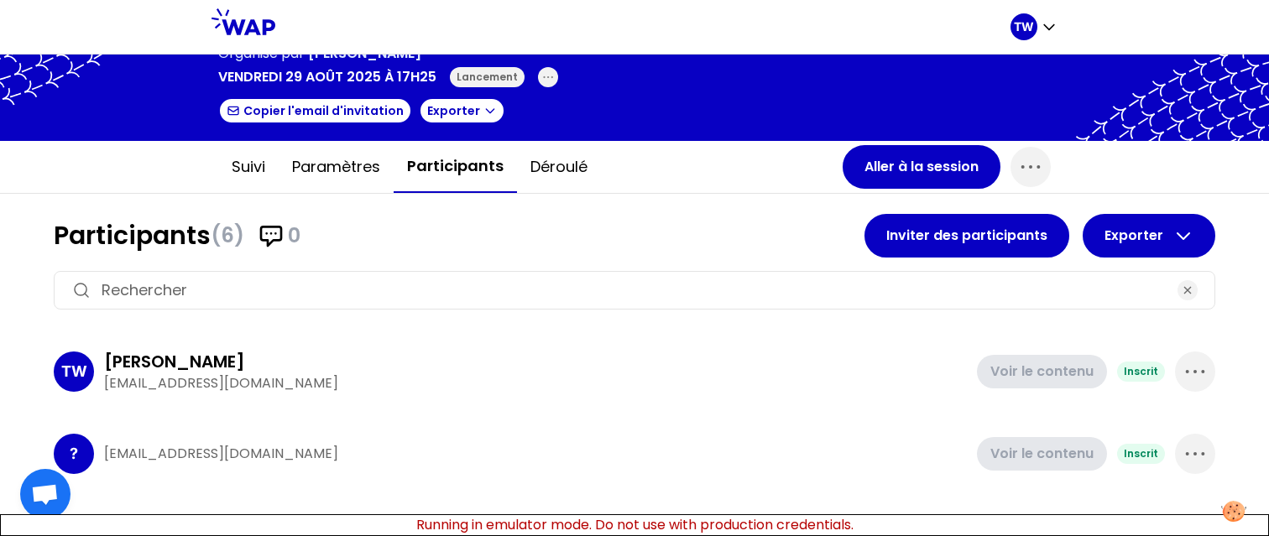
scroll to position [32, 0]
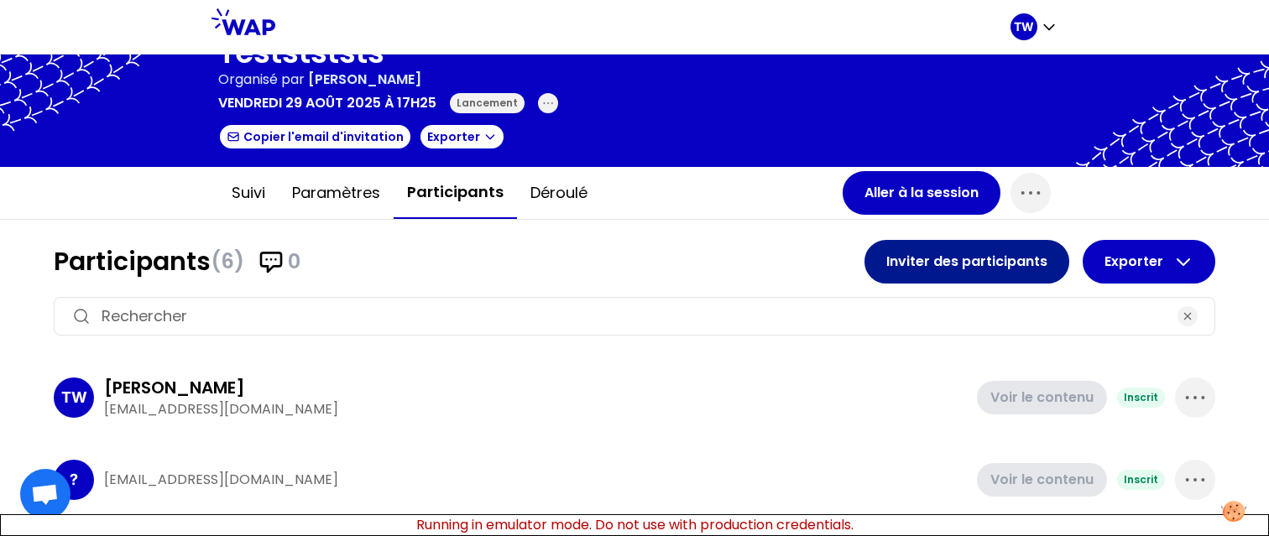
click at [955, 262] on button "Inviter des participants" at bounding box center [966, 262] width 205 height 44
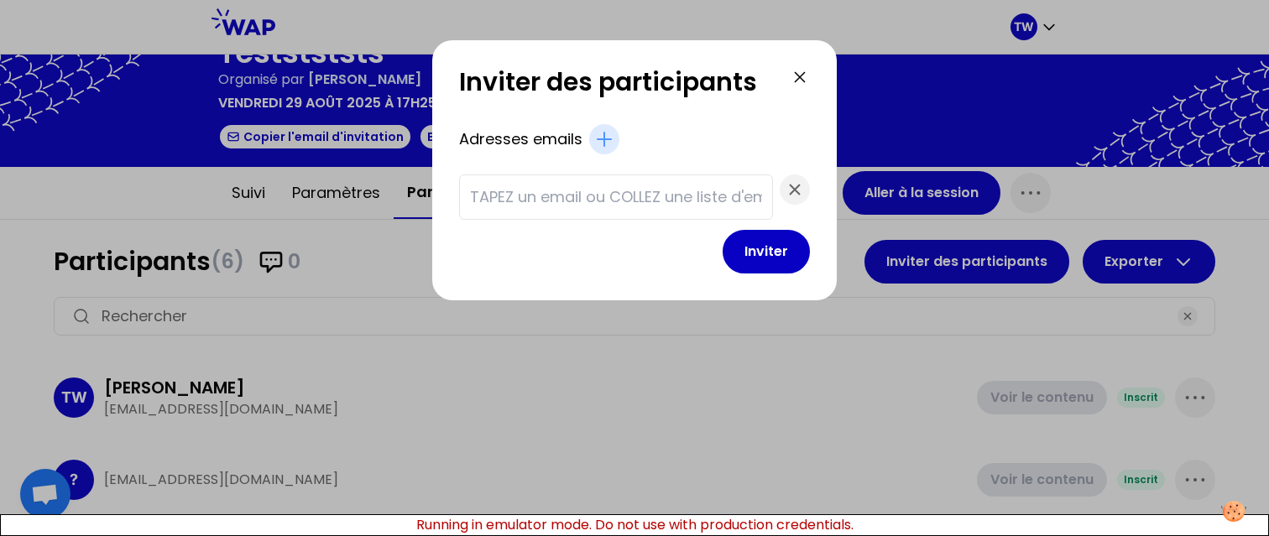
click at [535, 185] on input "text" at bounding box center [616, 196] width 292 height 23
type input "[EMAIL_ADDRESS][DOMAIN_NAME]"
click at [723, 230] on button "Inviter" at bounding box center [766, 252] width 87 height 44
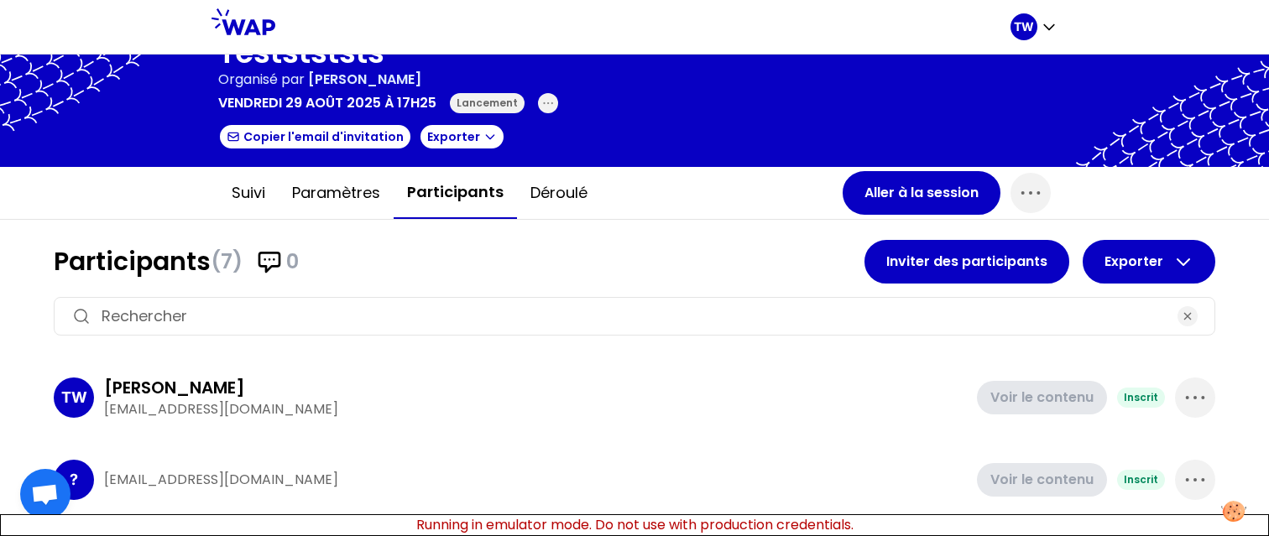
scroll to position [415, 0]
